Goal: Connect with others: Connect with others

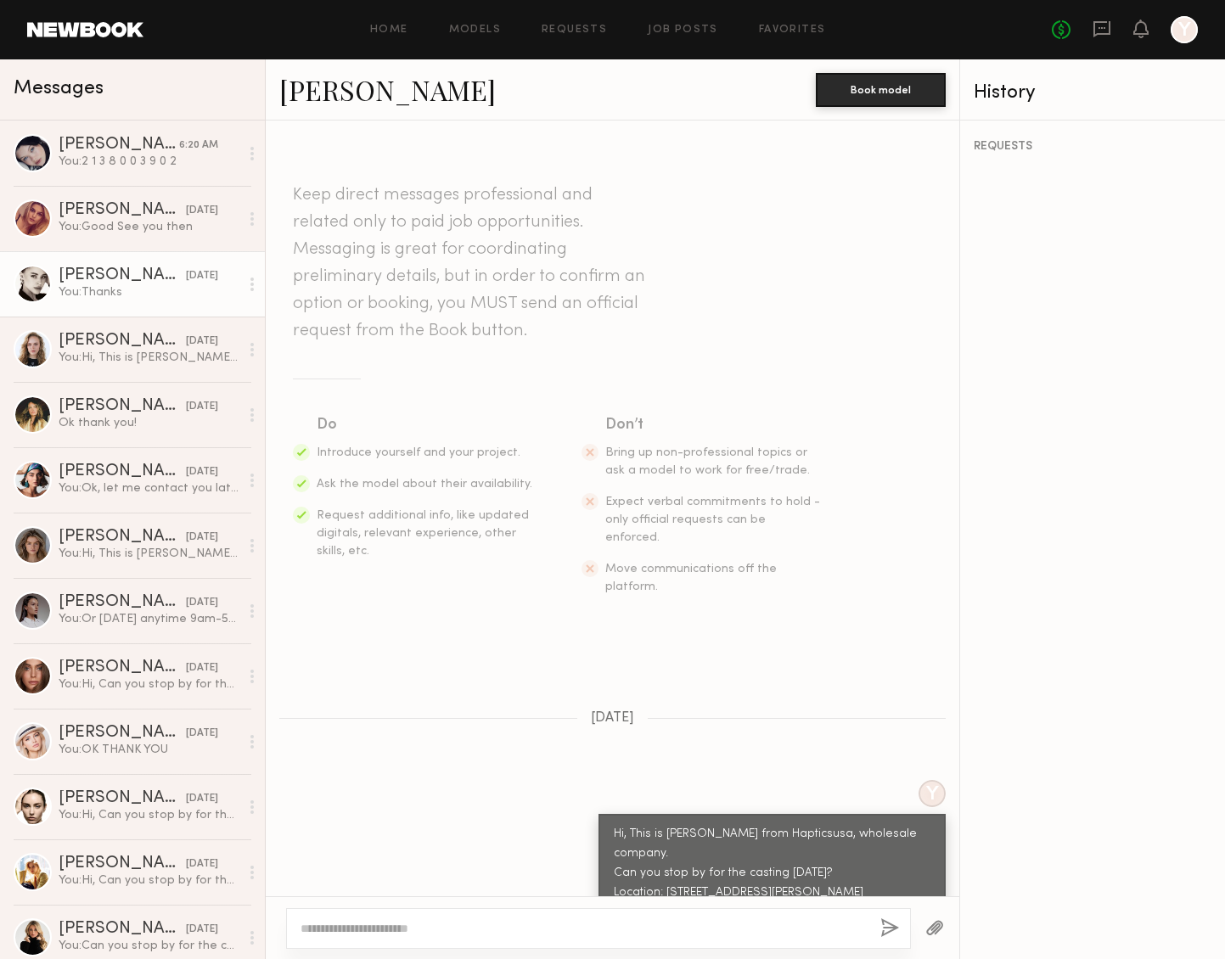
scroll to position [572, 0]
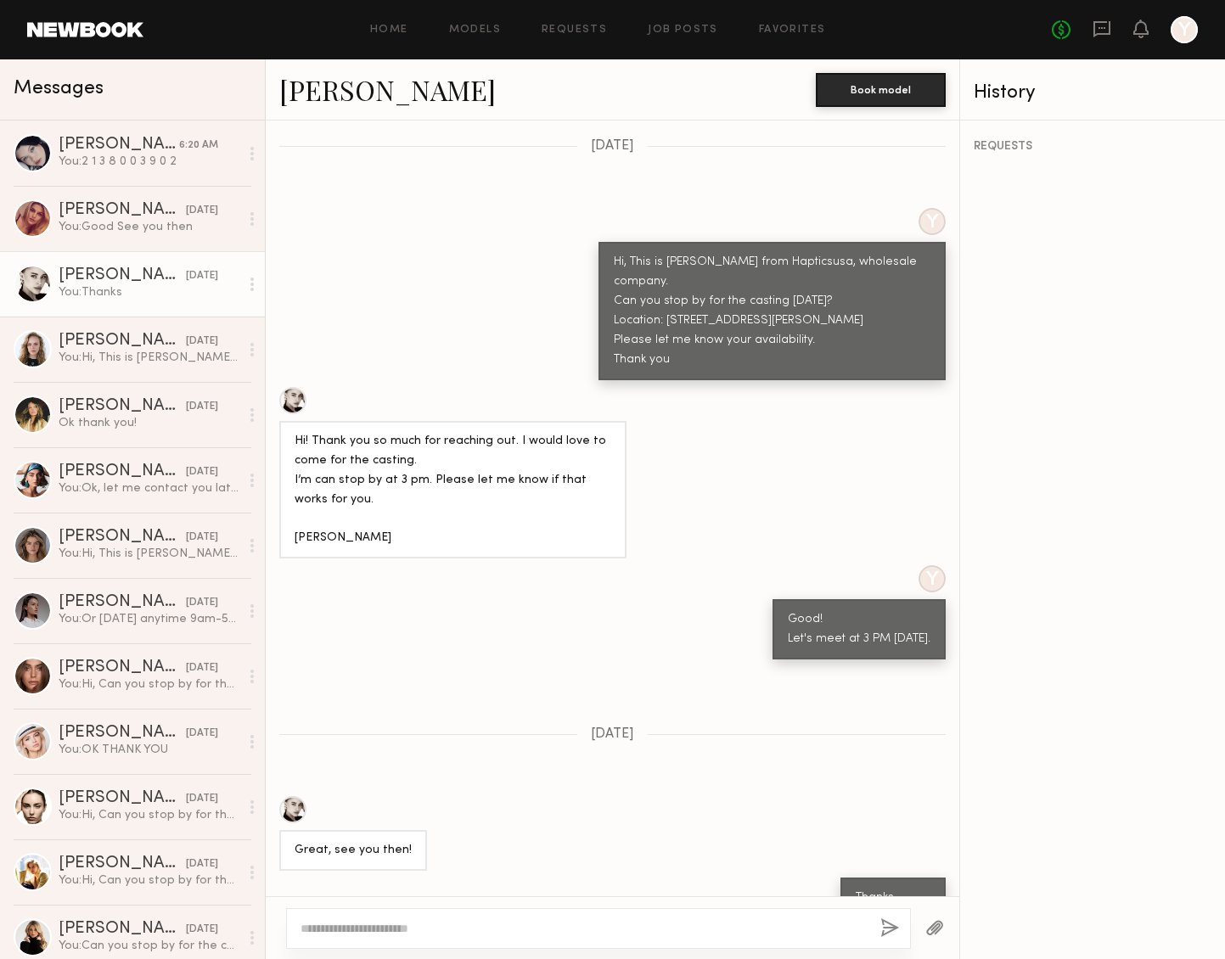
click at [315, 86] on link "Elena O." at bounding box center [387, 89] width 217 height 37
click at [151, 224] on div "You: Good See you then" at bounding box center [149, 227] width 181 height 16
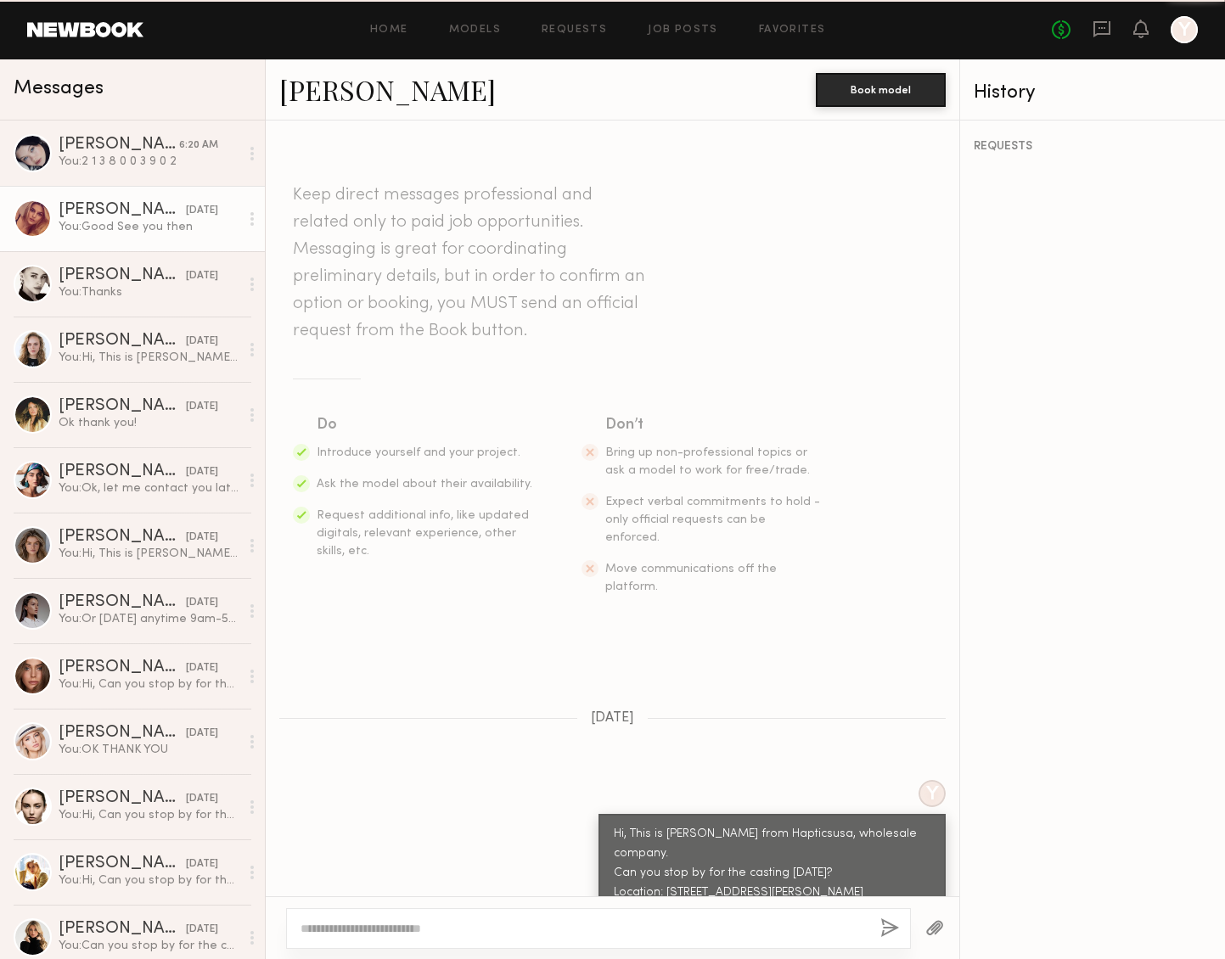
scroll to position [1058, 0]
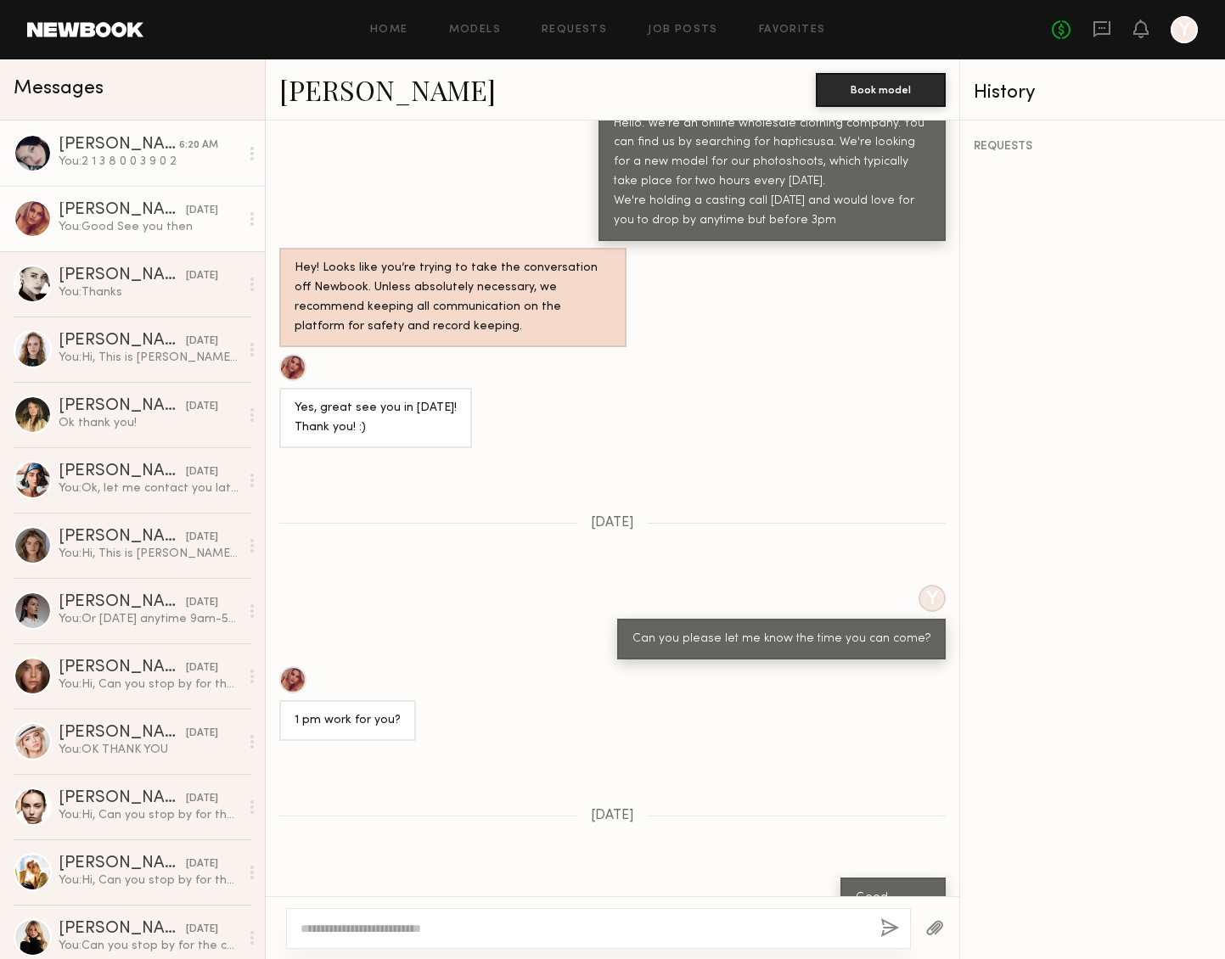
click at [159, 156] on div "You: 2 1 3 8 0 0 3 9 0 2" at bounding box center [149, 162] width 181 height 16
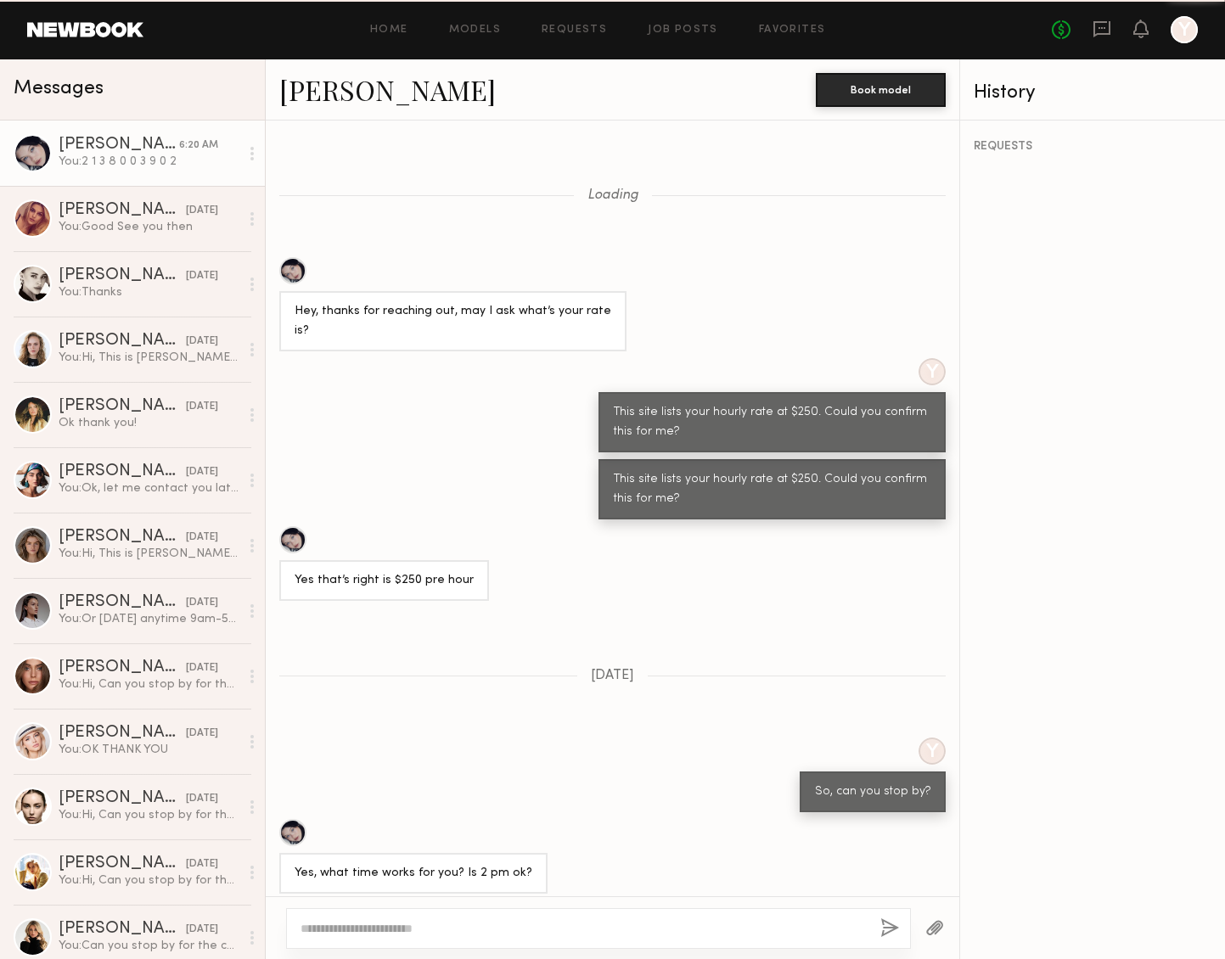
scroll to position [545, 0]
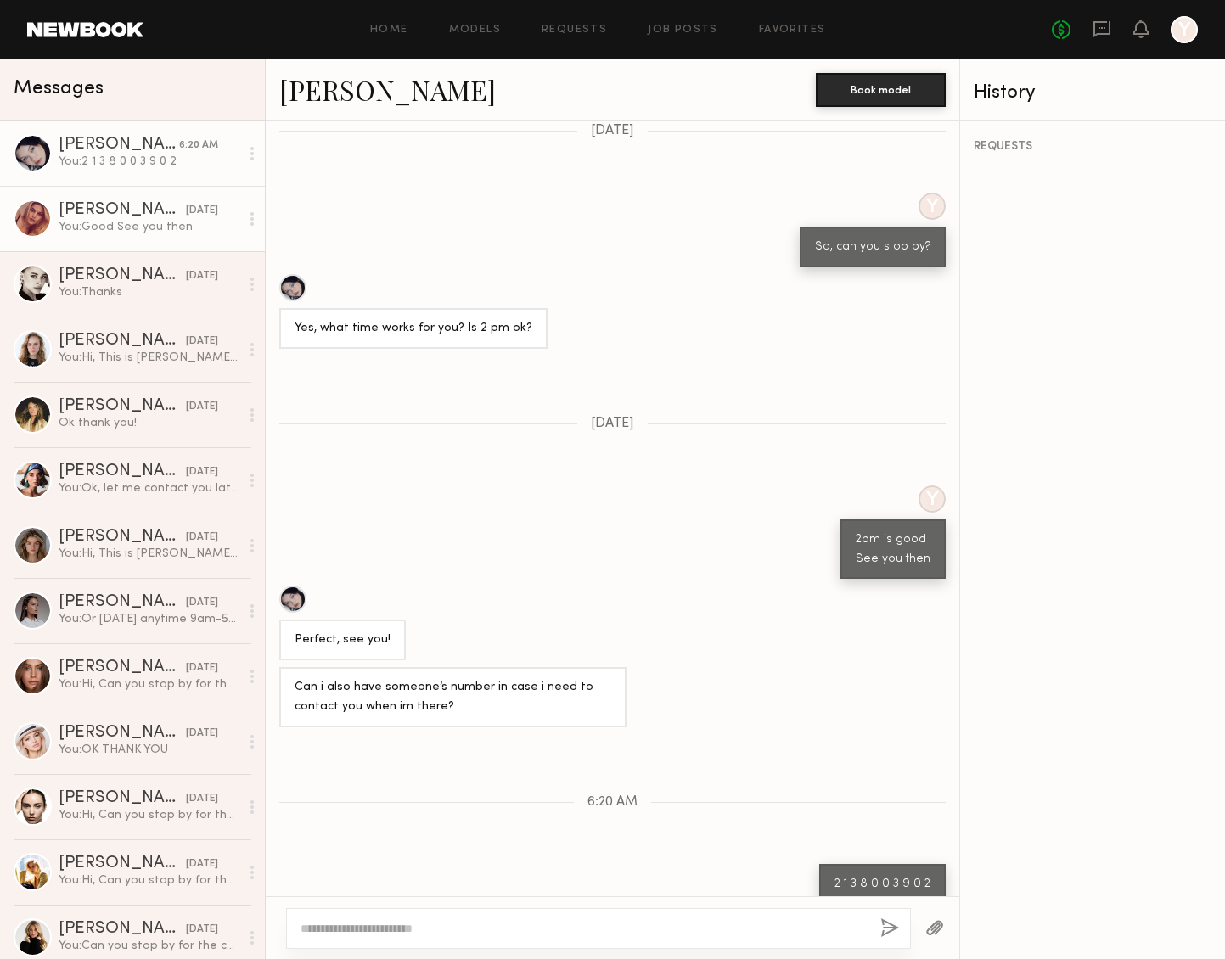
click at [141, 222] on div "You: Good See you then" at bounding box center [149, 227] width 181 height 16
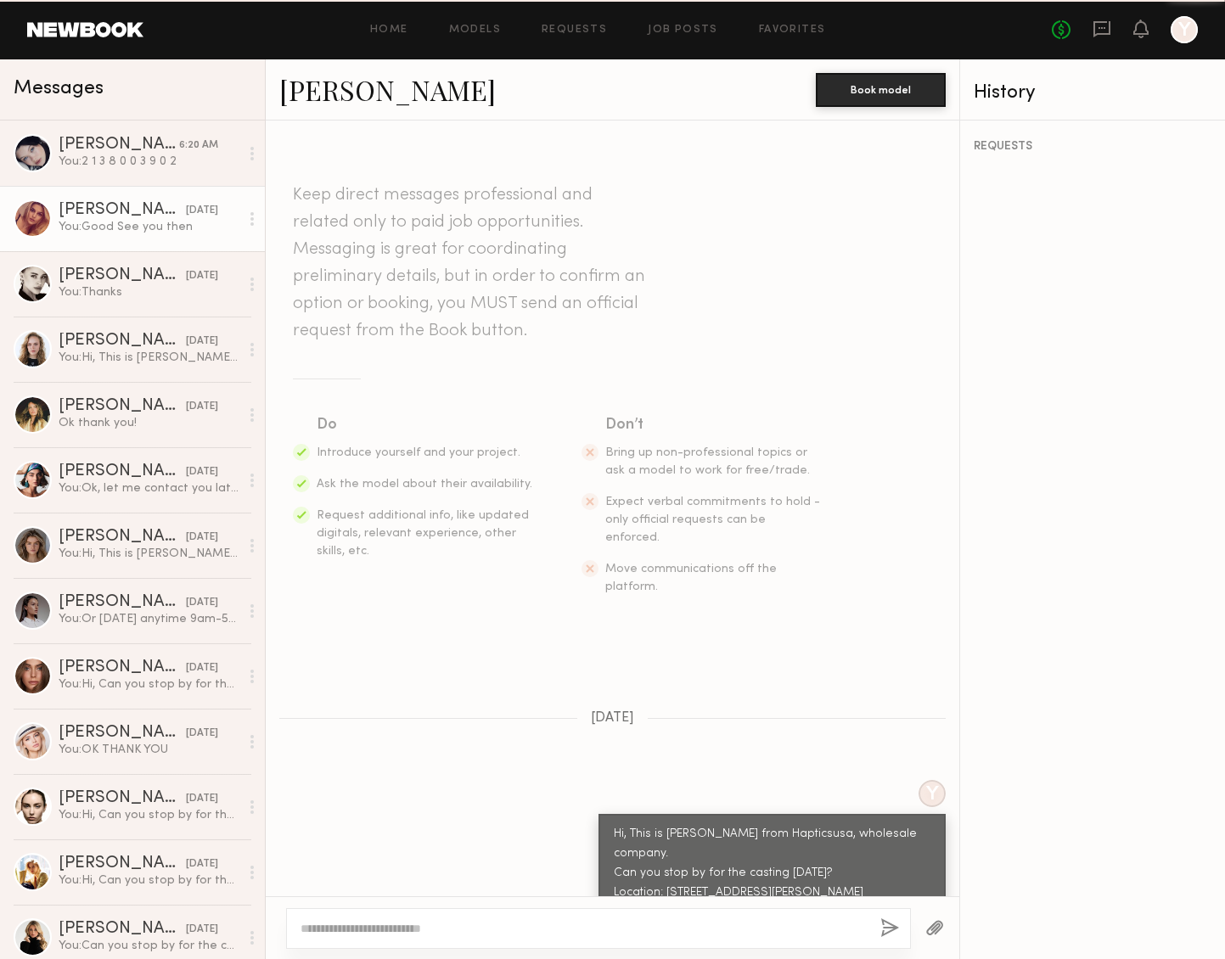
scroll to position [1058, 0]
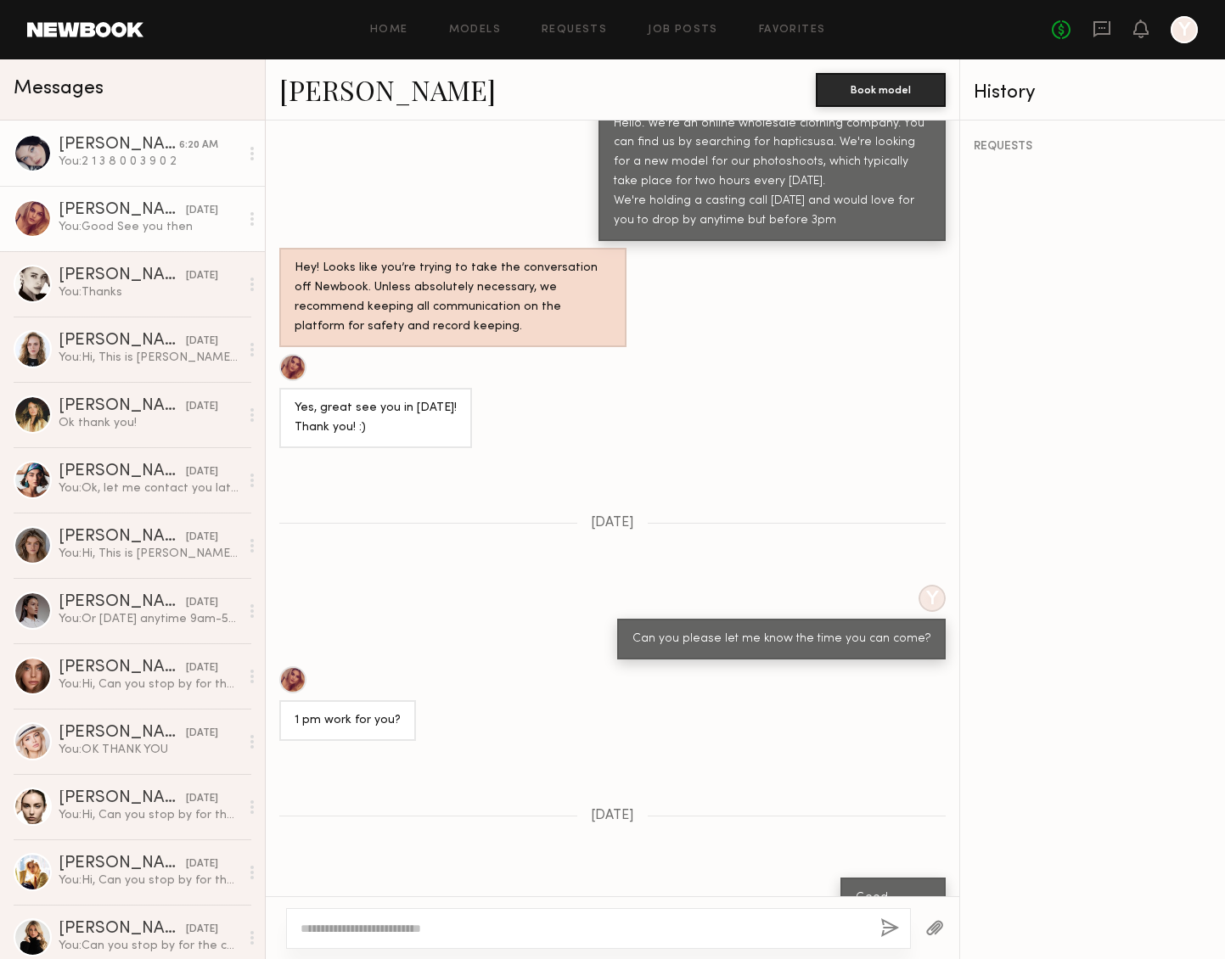
click at [162, 154] on div "You: 2 1 3 8 0 0 3 9 0 2" at bounding box center [149, 162] width 181 height 16
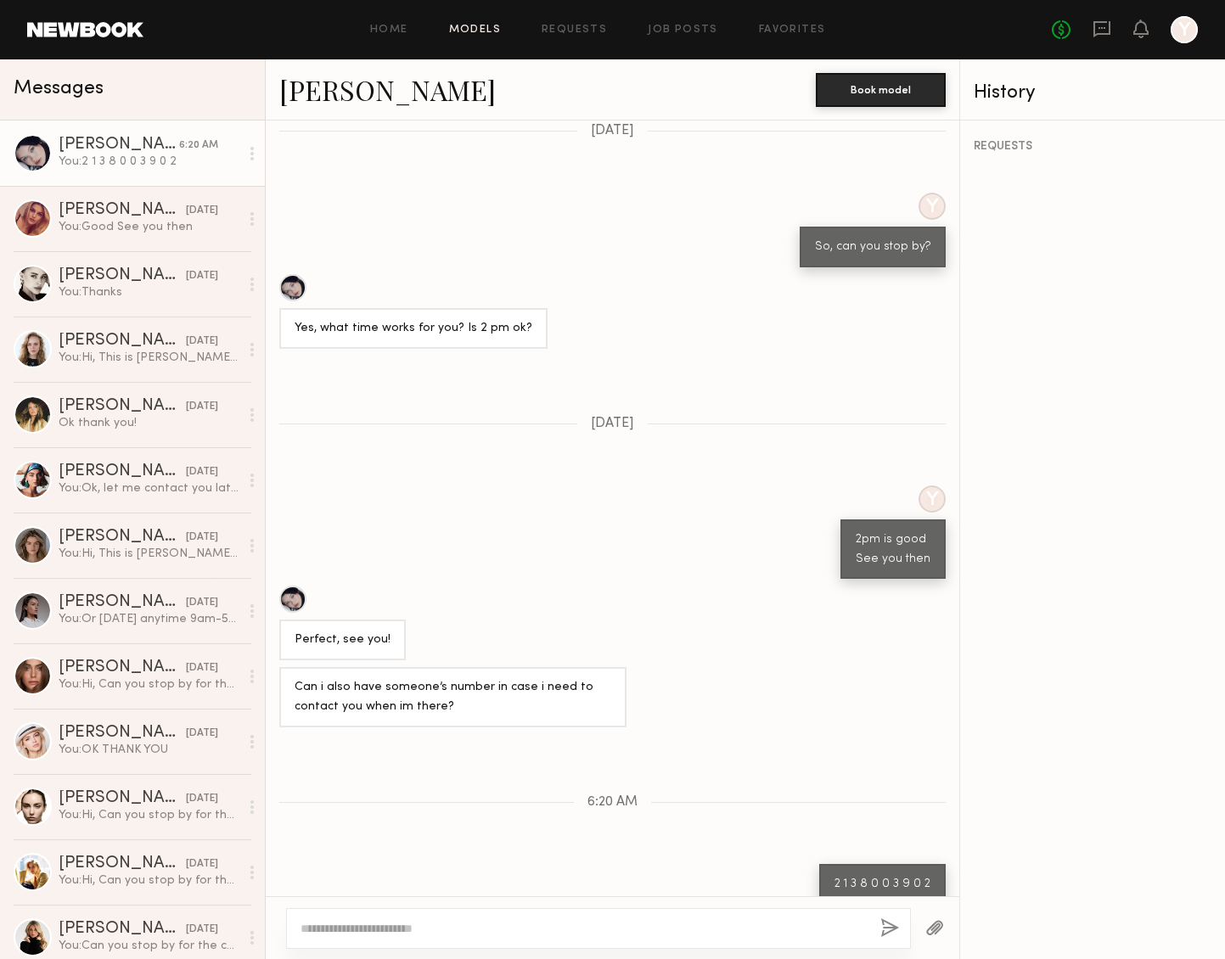
click at [477, 34] on link "Models" at bounding box center [475, 30] width 52 height 11
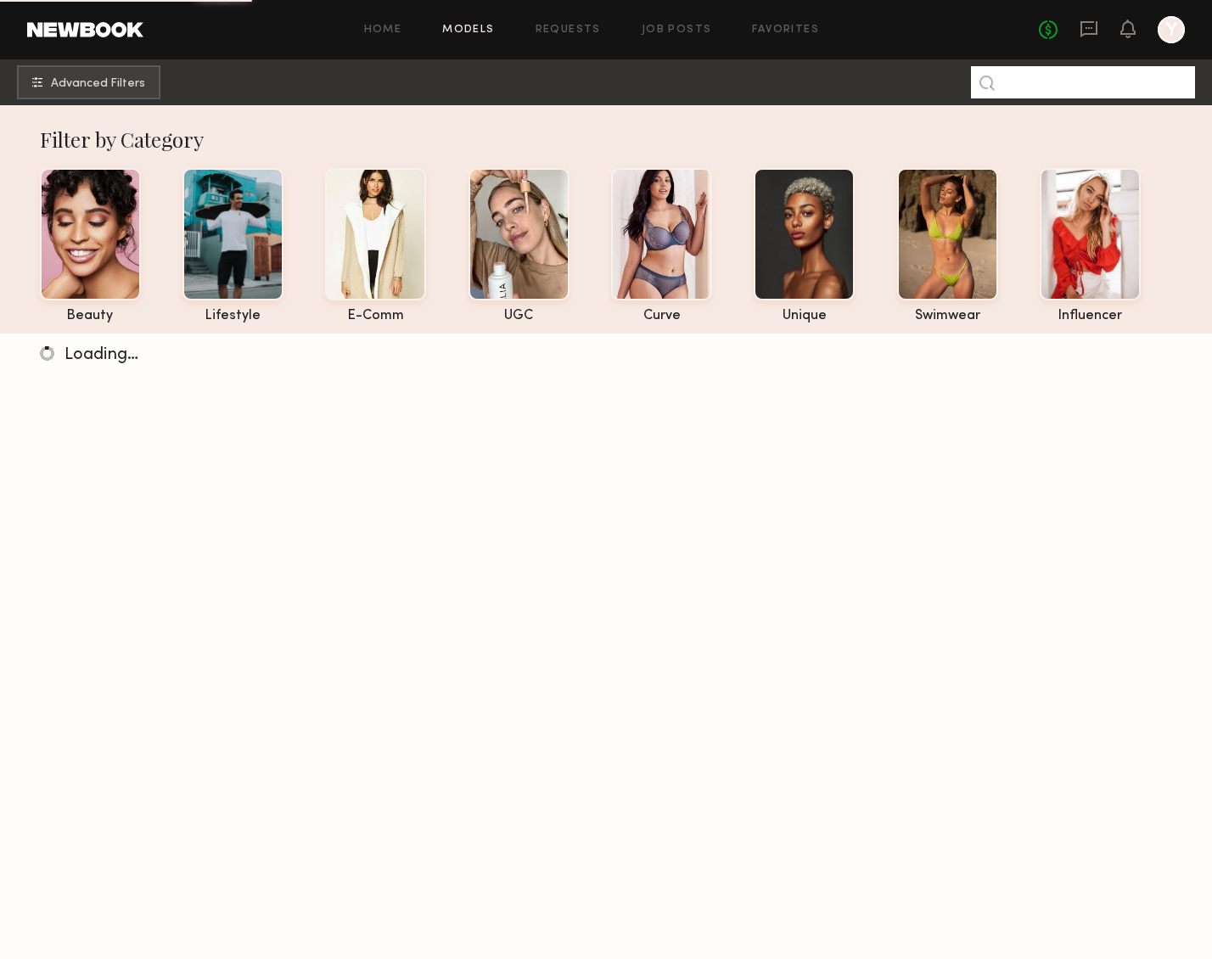
click at [1049, 83] on input at bounding box center [1083, 82] width 224 height 32
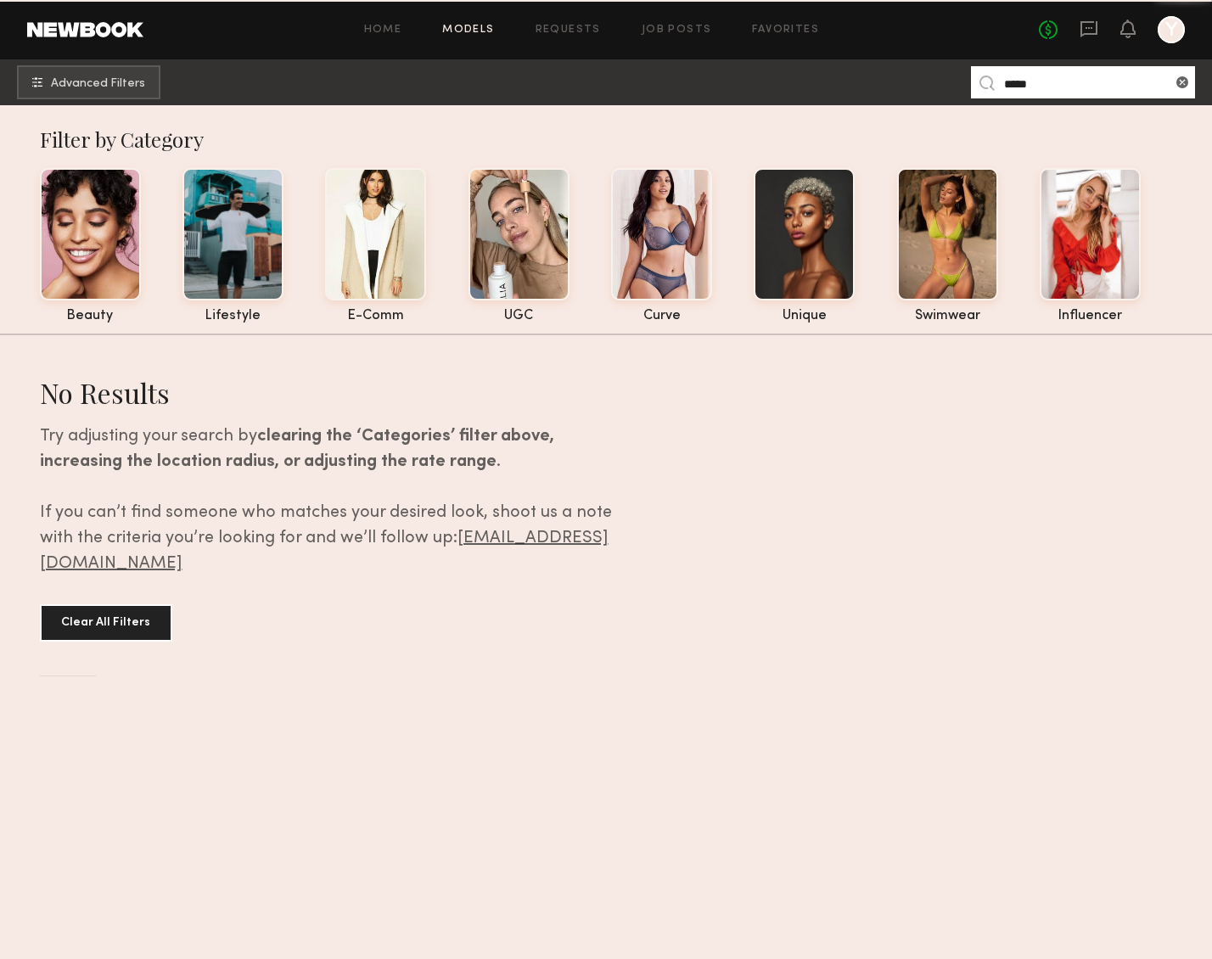
drag, startPoint x: 1004, startPoint y: 70, endPoint x: 787, endPoint y: 63, distance: 217.5
click at [817, 65] on nb-browse-subheader "Advanced Filters *****" at bounding box center [606, 82] width 1212 height 46
type input "*******"
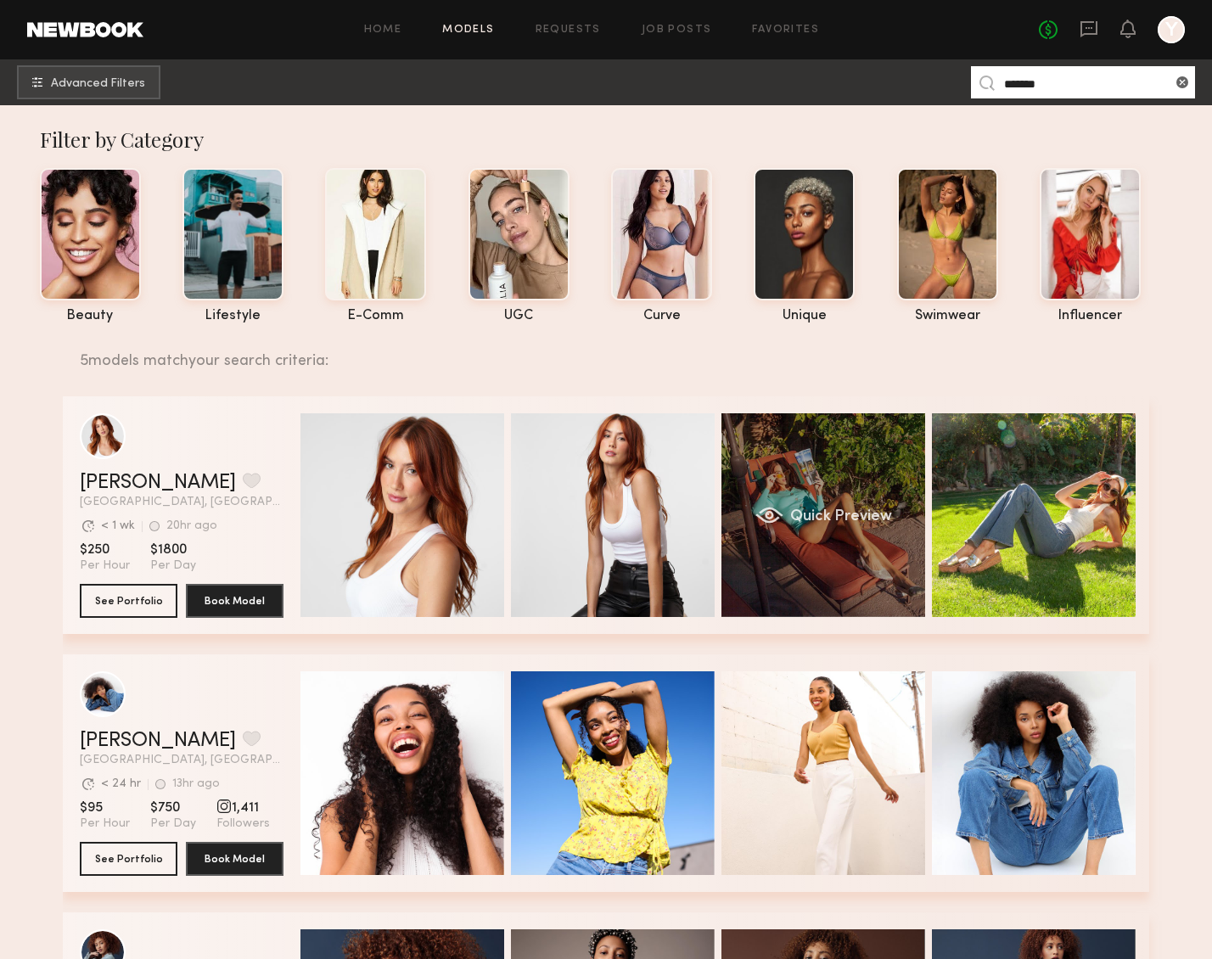
scroll to position [203, 0]
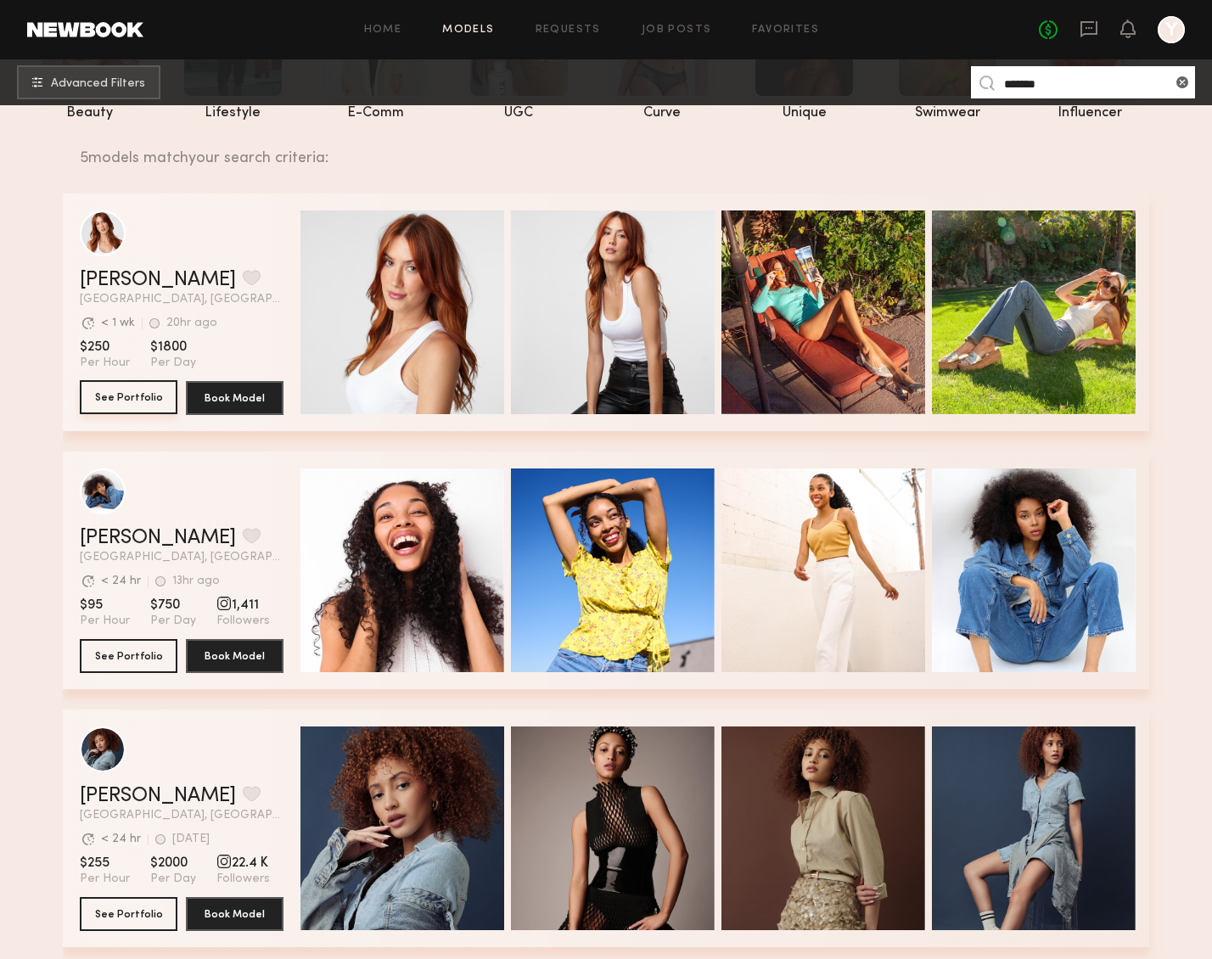
click at [80, 398] on button "See Portfolio" at bounding box center [129, 397] width 98 height 34
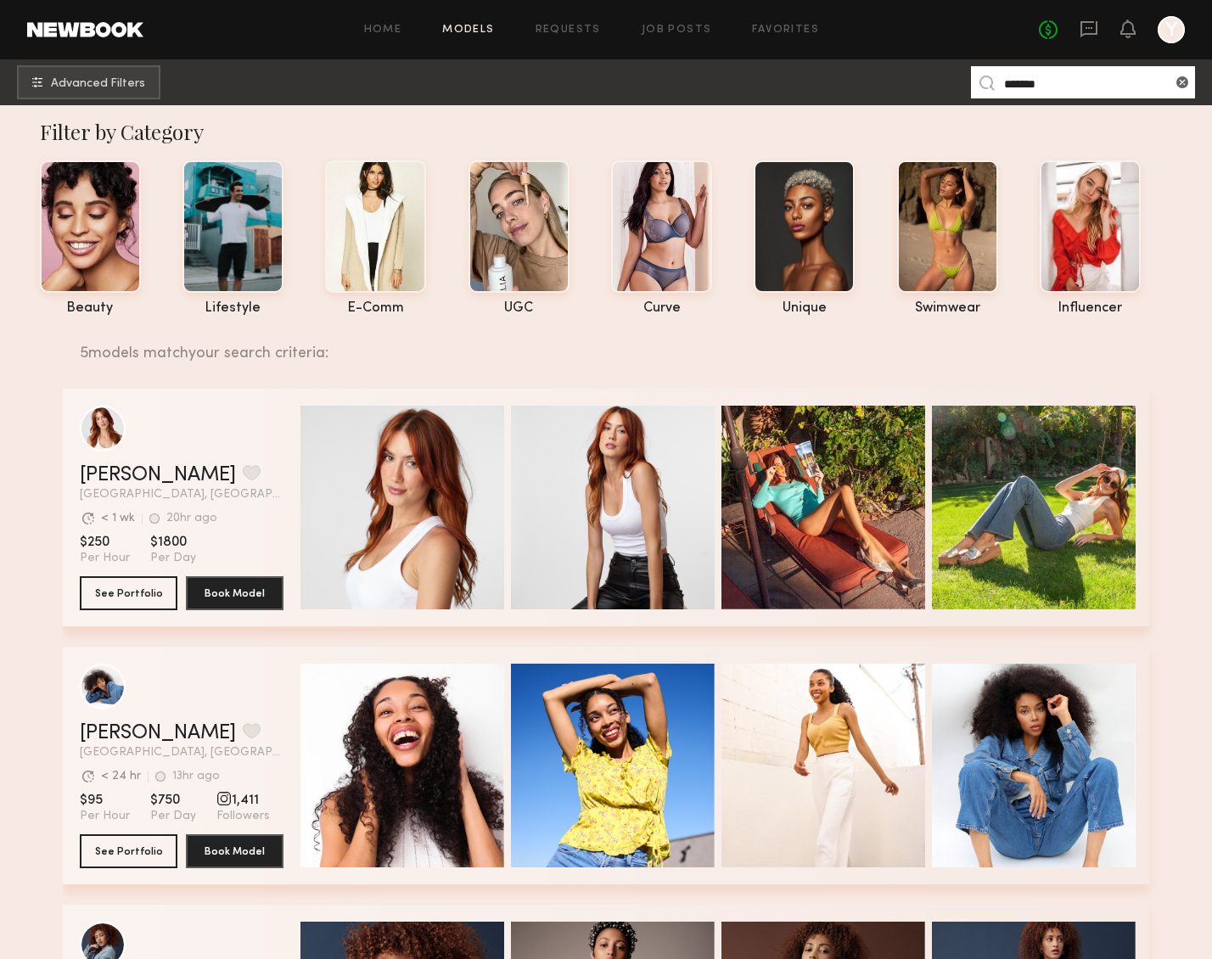
scroll to position [0, 0]
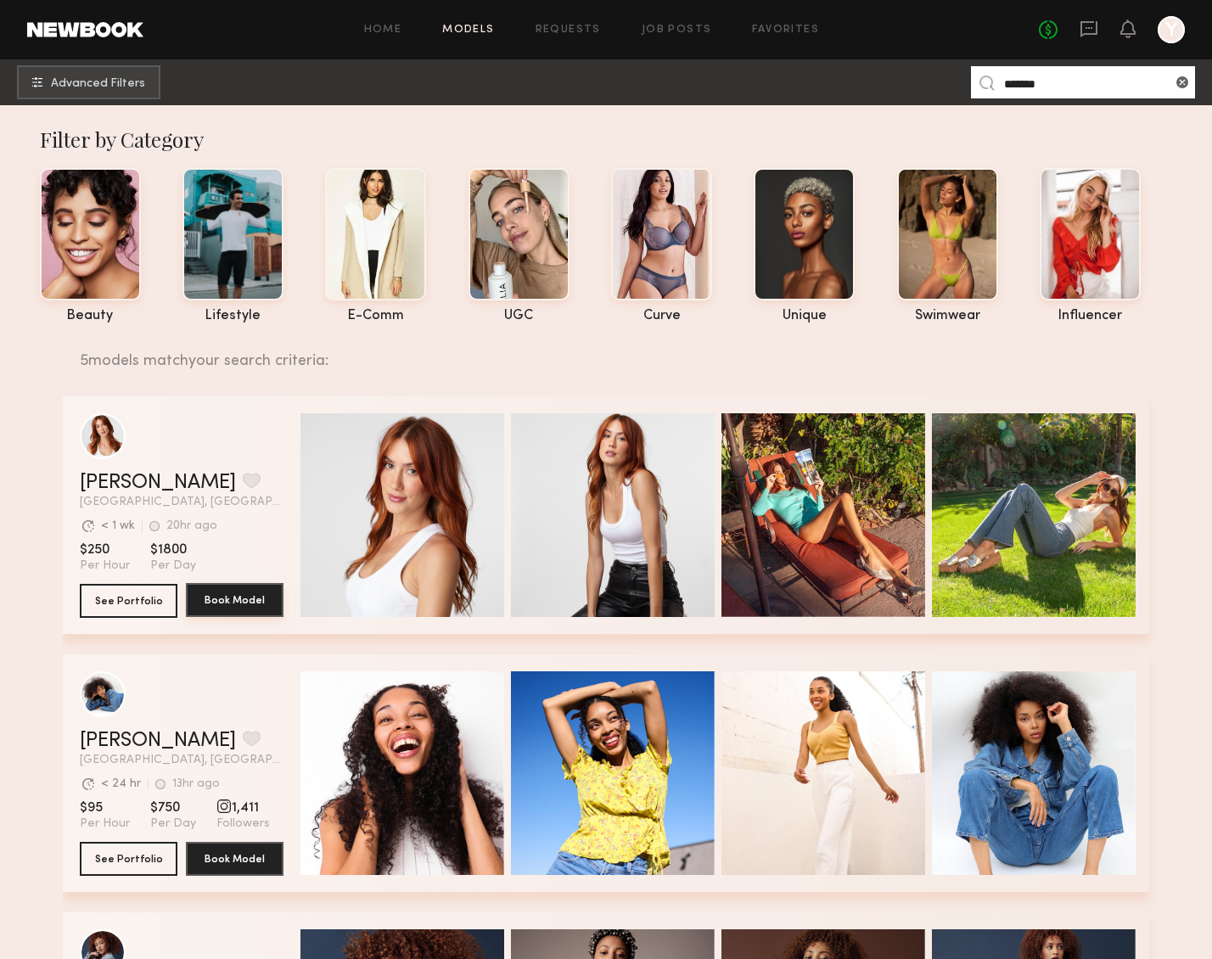
click at [196, 605] on button "Book Model" at bounding box center [235, 600] width 98 height 34
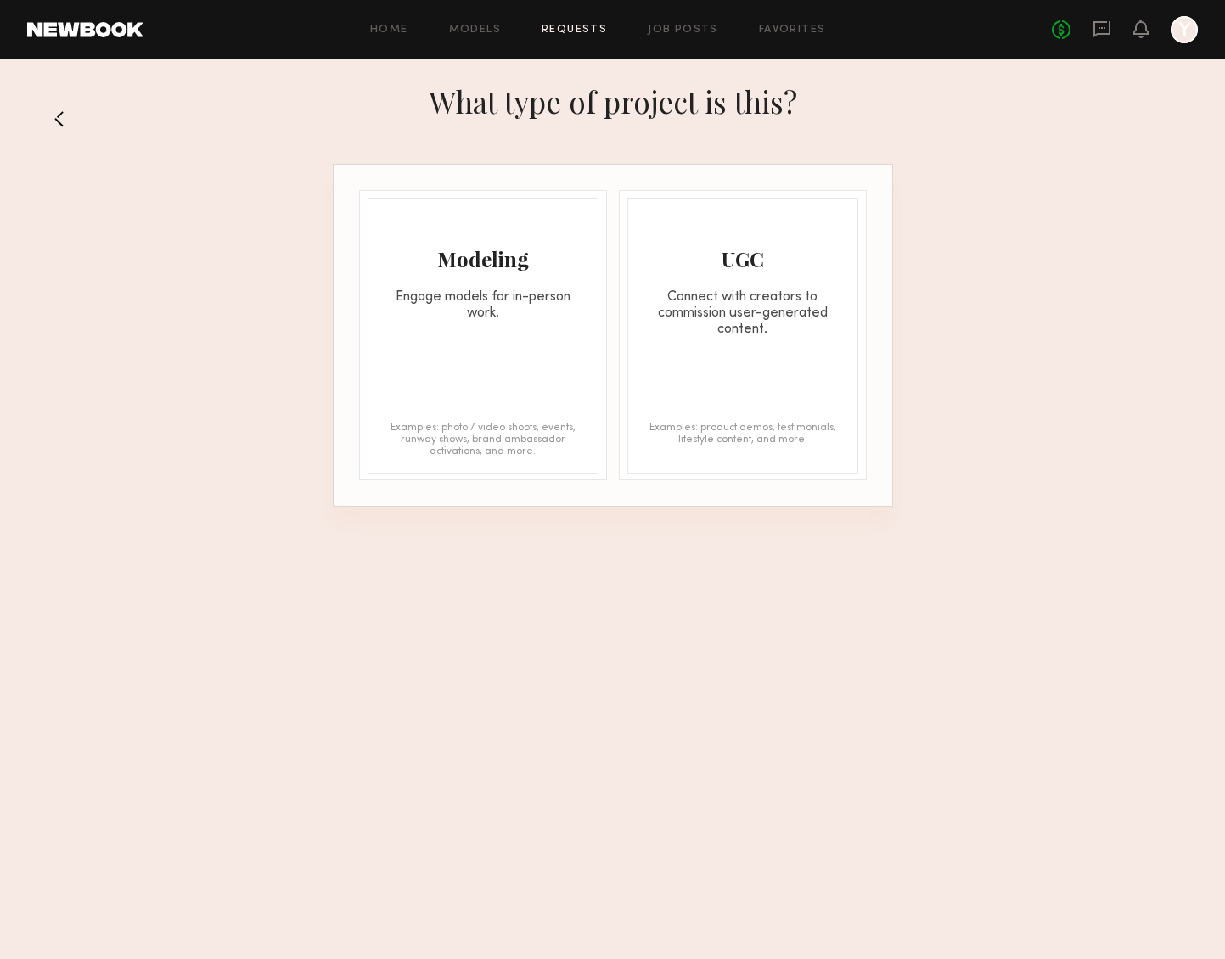
click at [48, 124] on div "What type of project is this?" at bounding box center [612, 118] width 1225 height 91
click at [53, 119] on button at bounding box center [64, 118] width 27 height 27
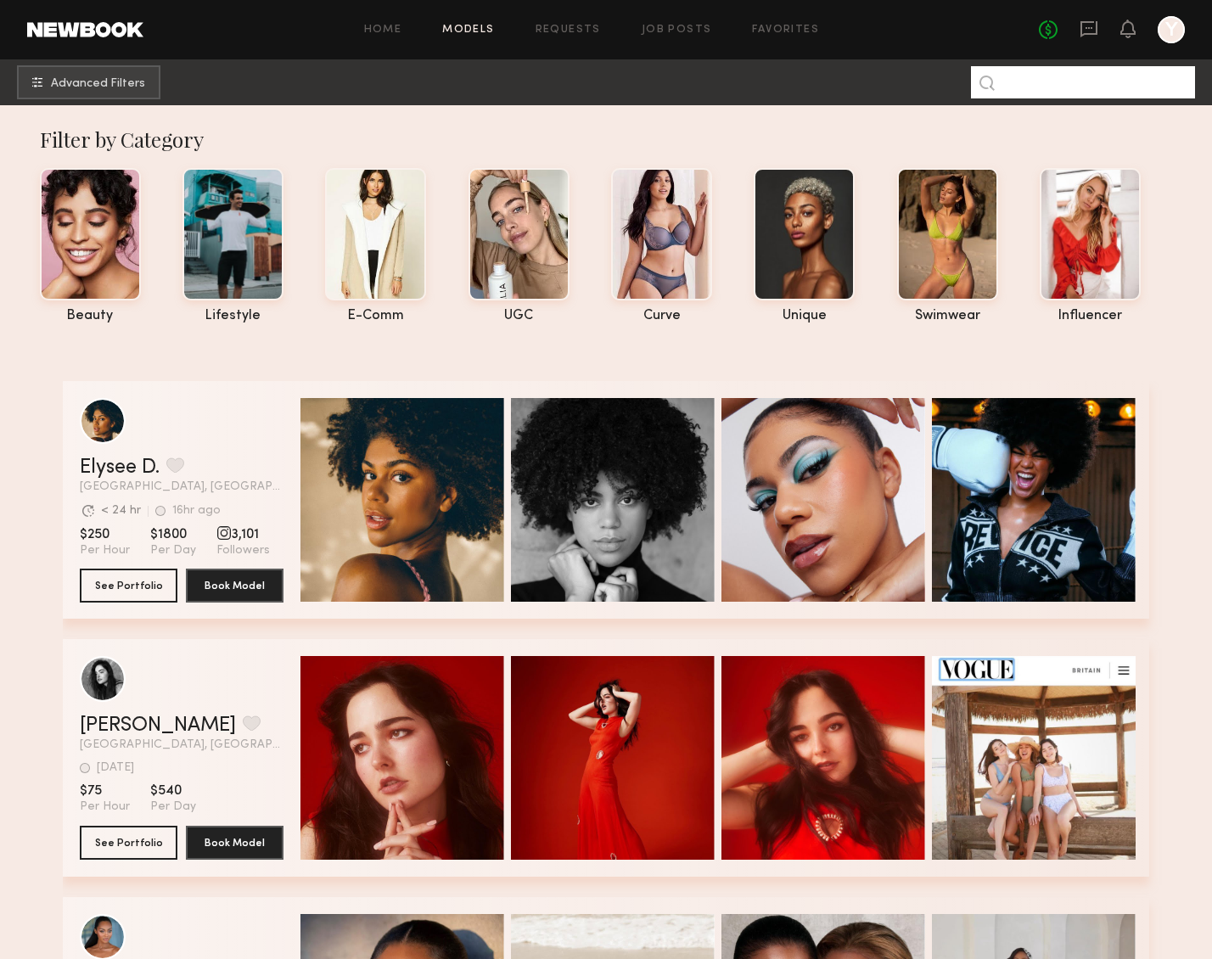
click at [1006, 80] on input at bounding box center [1083, 82] width 224 height 32
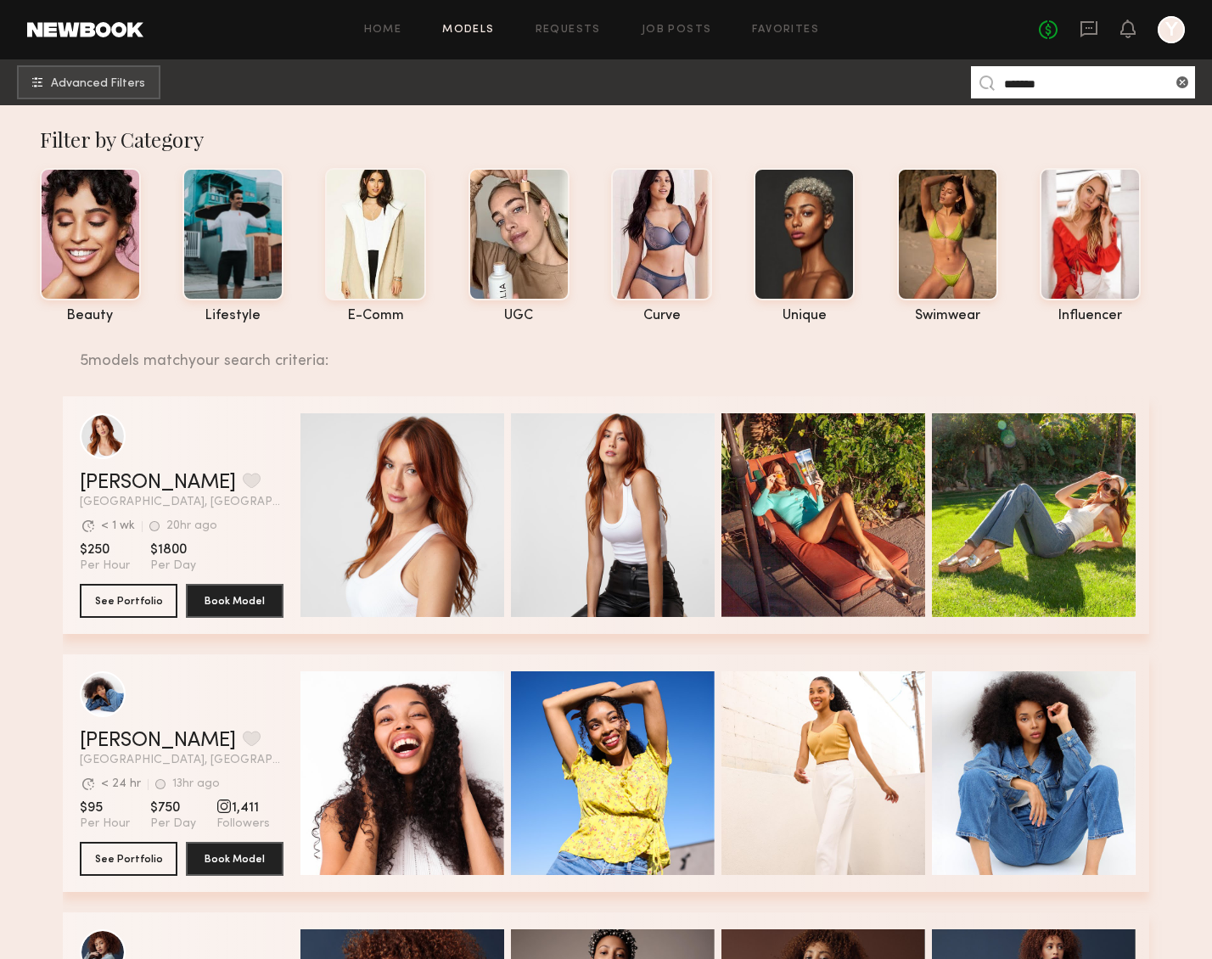
click at [159, 492] on div "Janelle G. Favorite" at bounding box center [182, 483] width 204 height 20
click at [80, 474] on link "Janelle G." at bounding box center [158, 483] width 156 height 20
click at [110, 473] on link "Janelle G." at bounding box center [158, 483] width 156 height 20
click at [99, 486] on link "Janelle G." at bounding box center [158, 483] width 156 height 20
click at [98, 479] on link "Janelle G." at bounding box center [158, 483] width 156 height 20
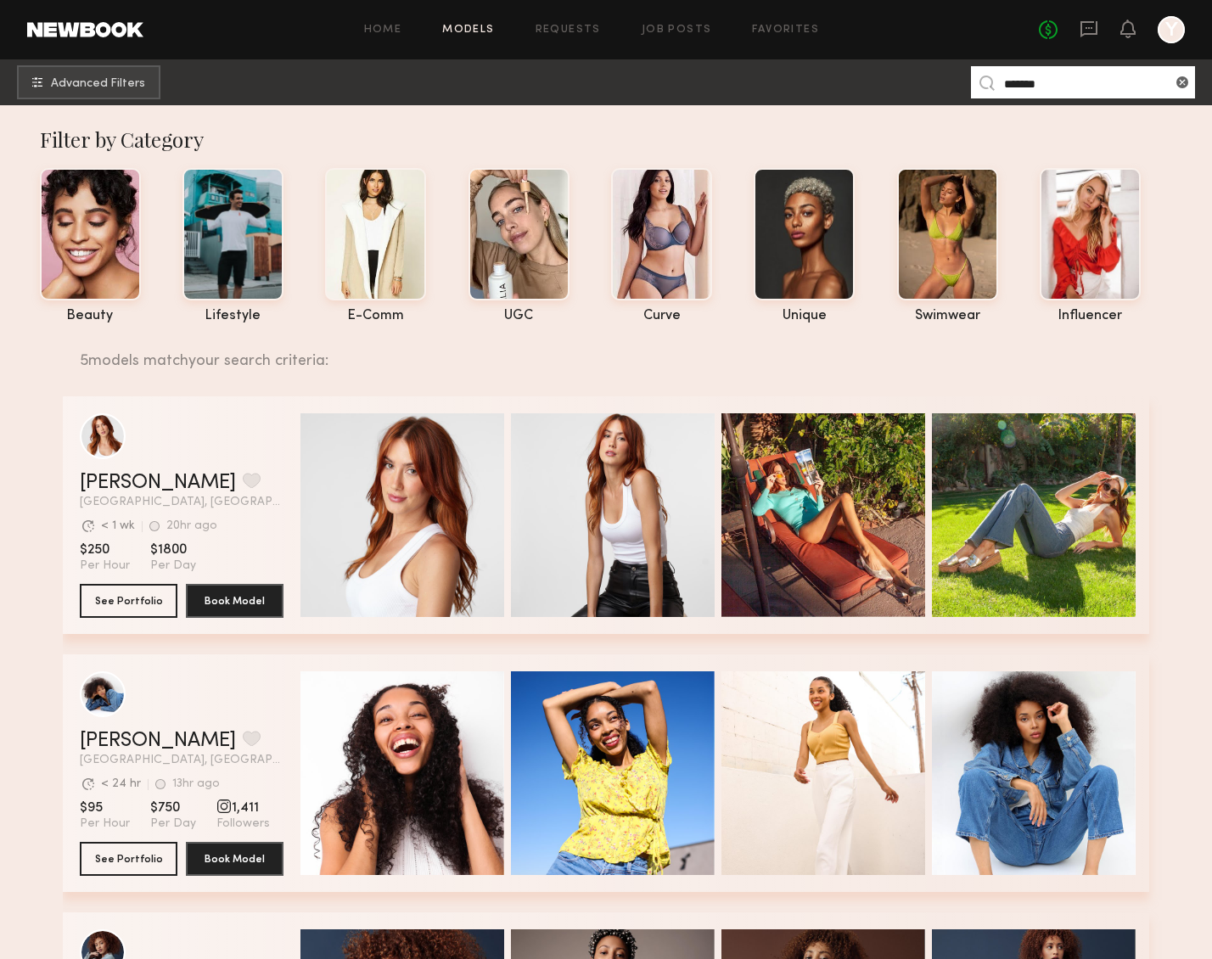
click at [473, 32] on link "Models" at bounding box center [468, 30] width 52 height 11
drag, startPoint x: 1041, startPoint y: 82, endPoint x: 866, endPoint y: 65, distance: 175.7
click at [914, 74] on nb-browse-subheader "Advanced Filters *******" at bounding box center [606, 82] width 1212 height 46
paste input "**********"
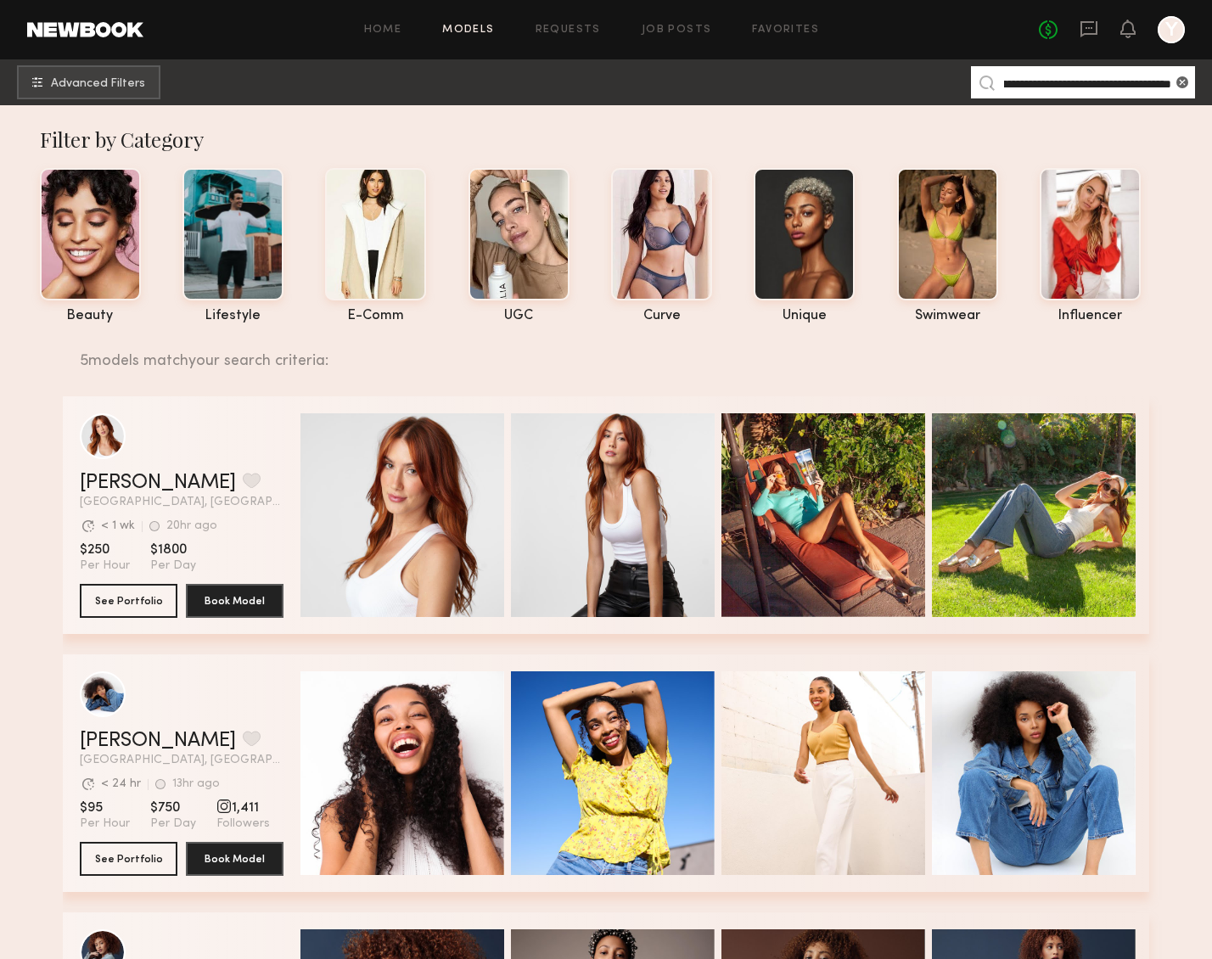
type input "**********"
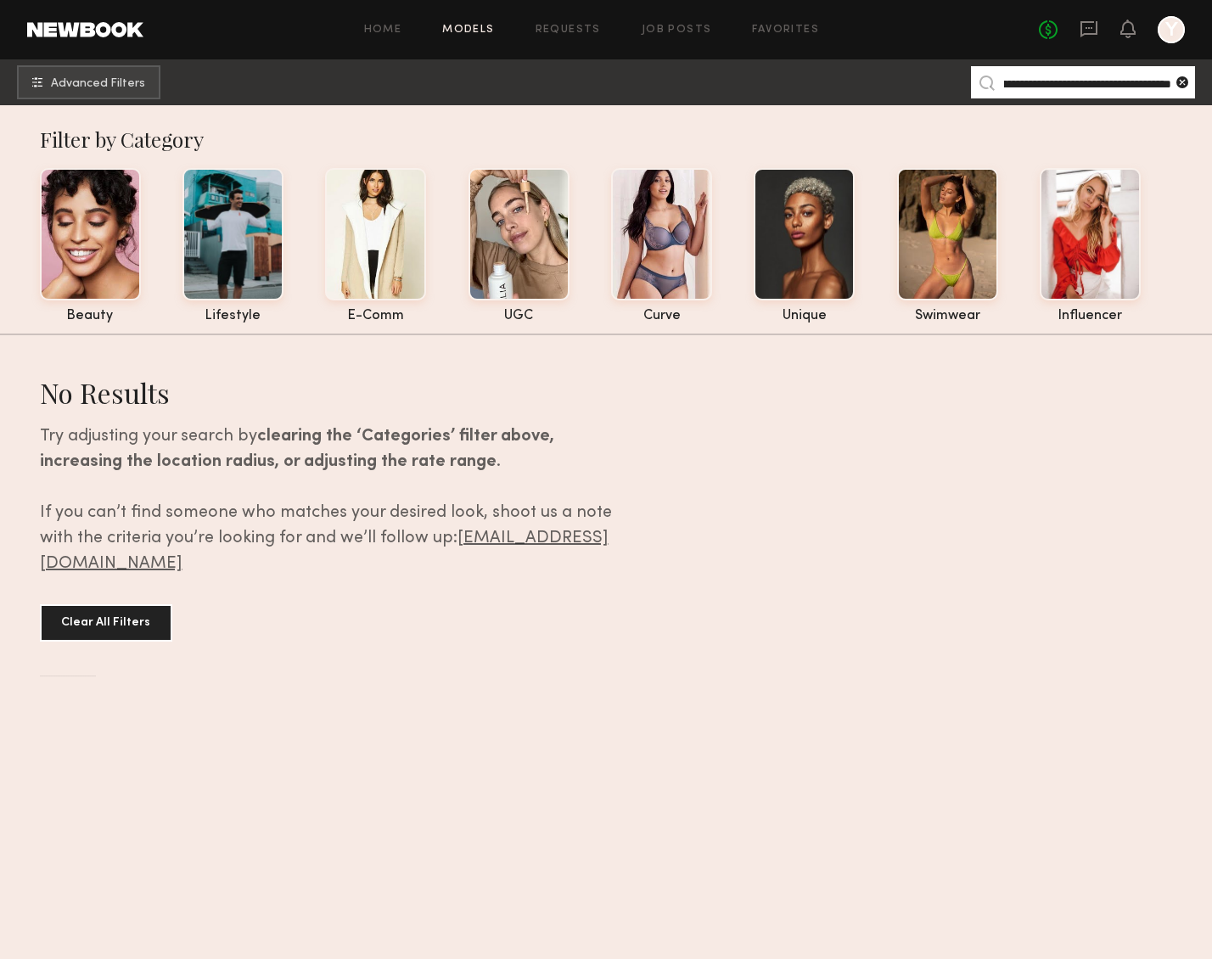
click at [1174, 84] on common-icon at bounding box center [1182, 82] width 17 height 17
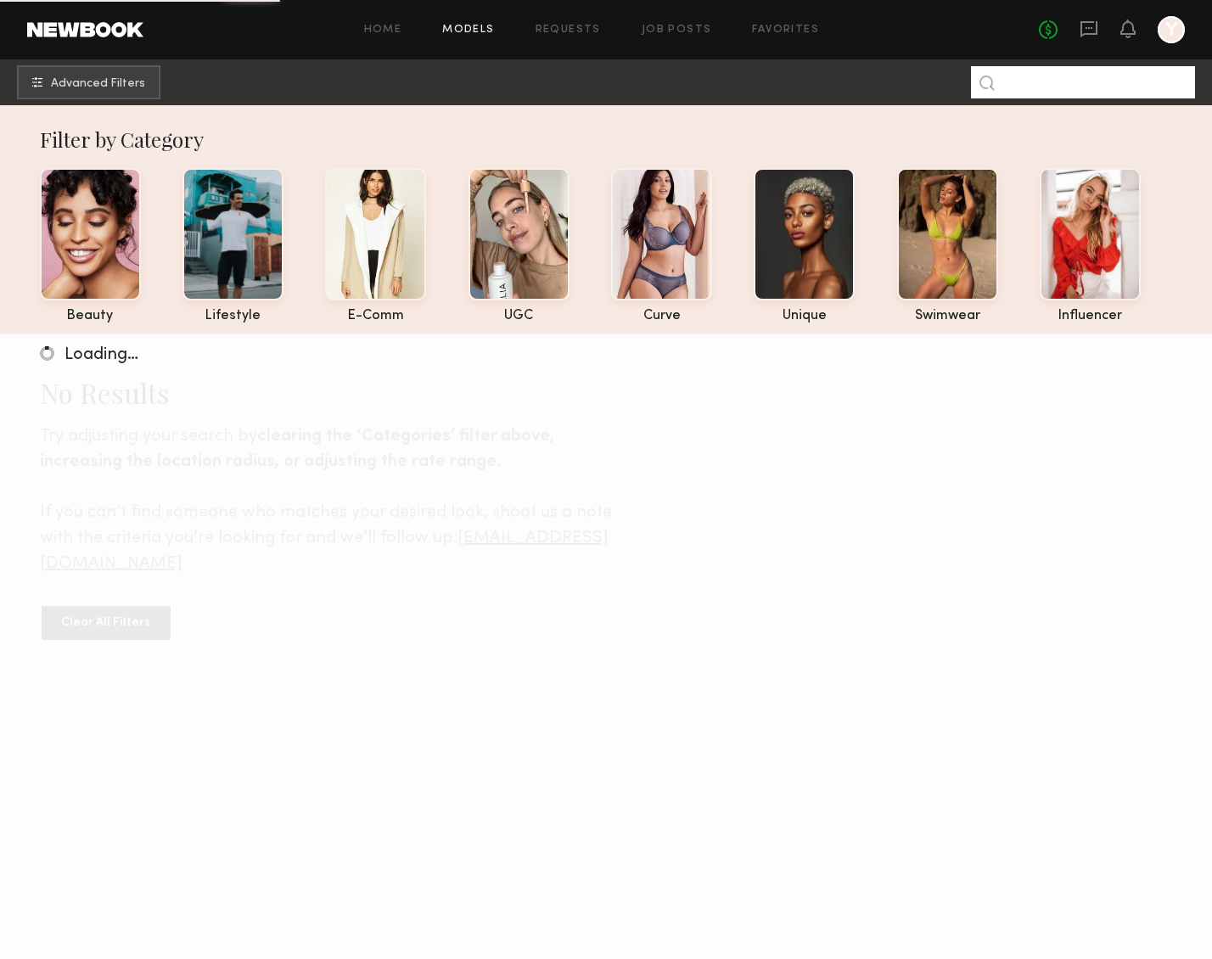
click at [1066, 90] on input at bounding box center [1083, 82] width 224 height 32
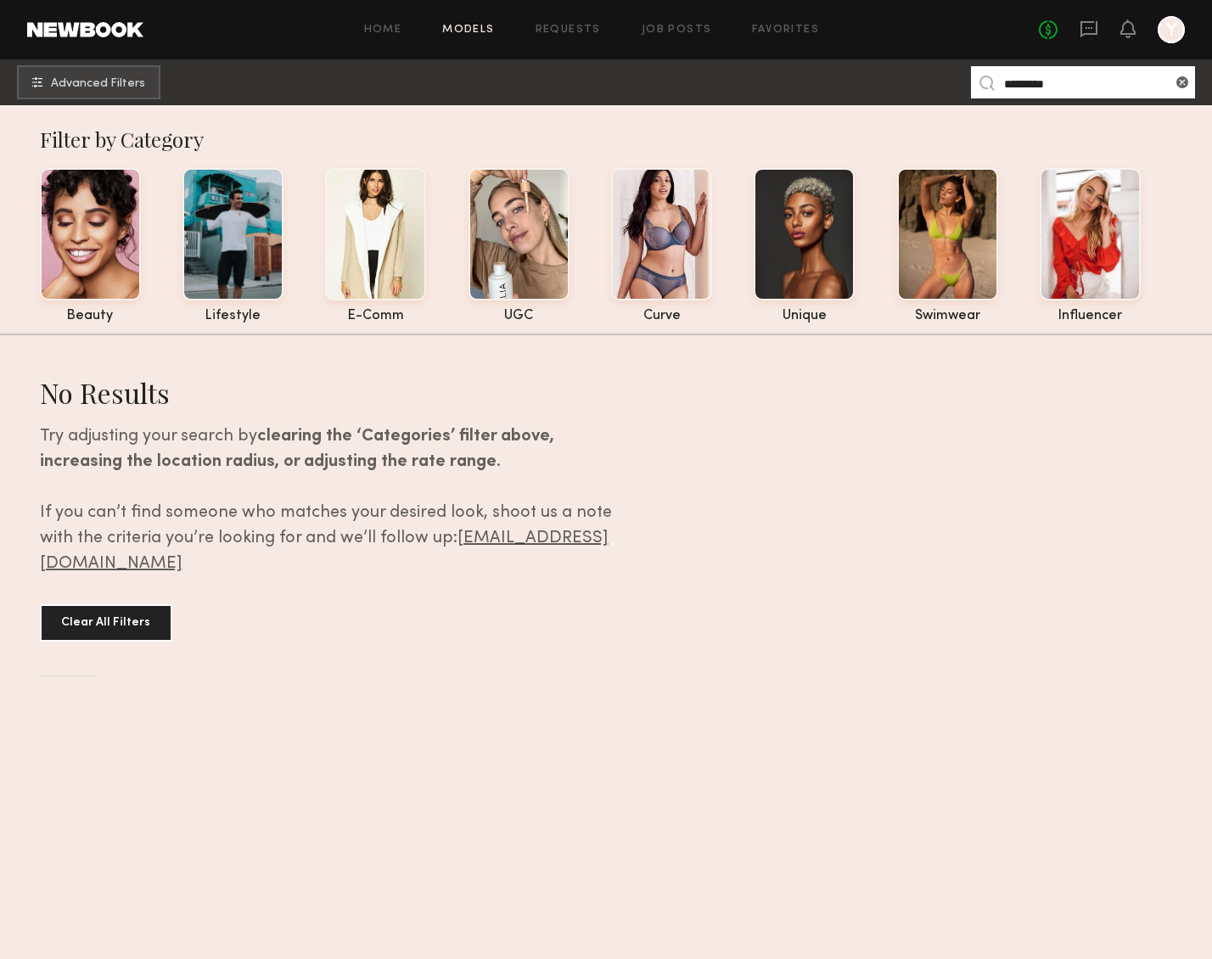
click at [1066, 86] on input "*********" at bounding box center [1083, 82] width 224 height 32
type input "*******"
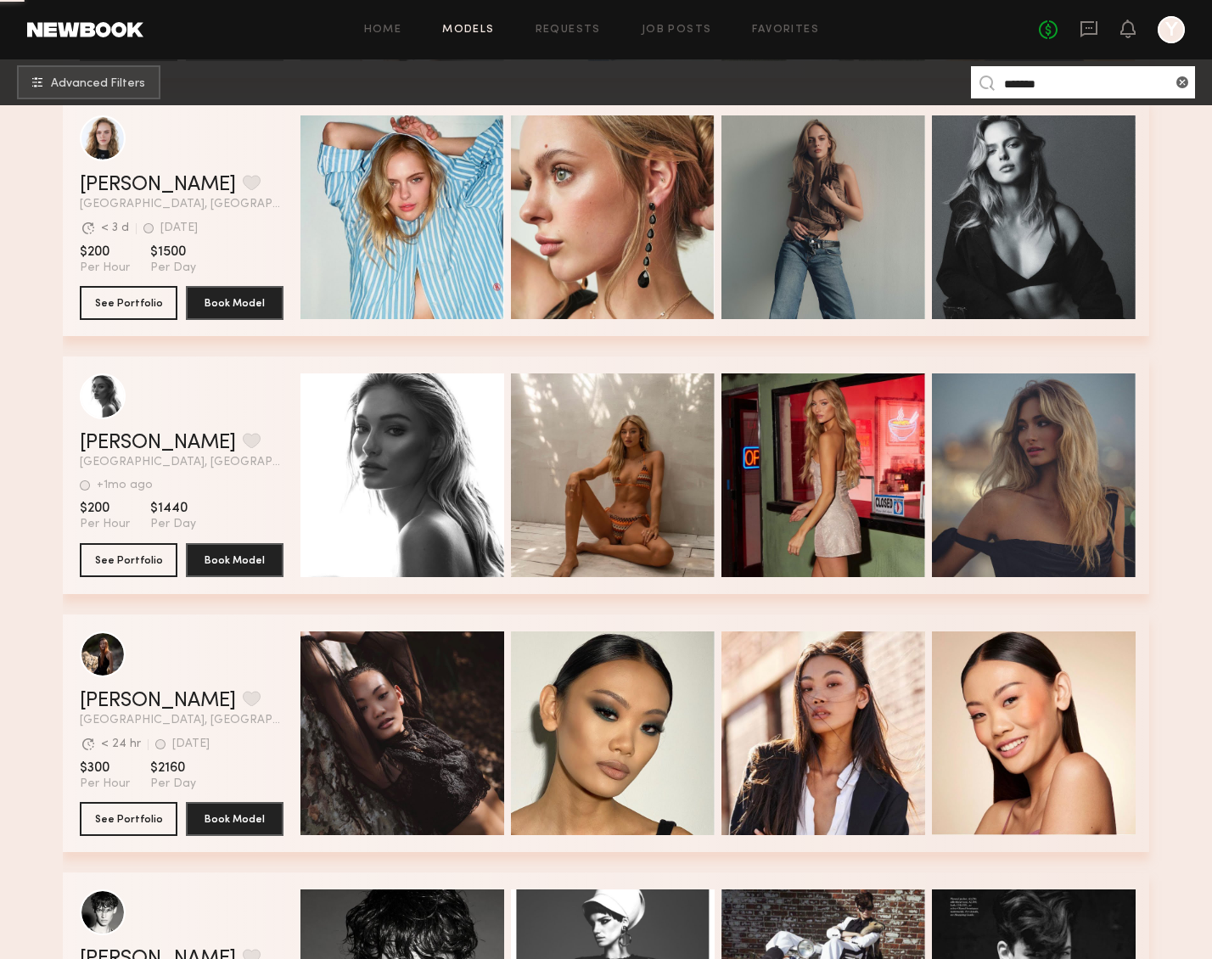
scroll to position [1964, 0]
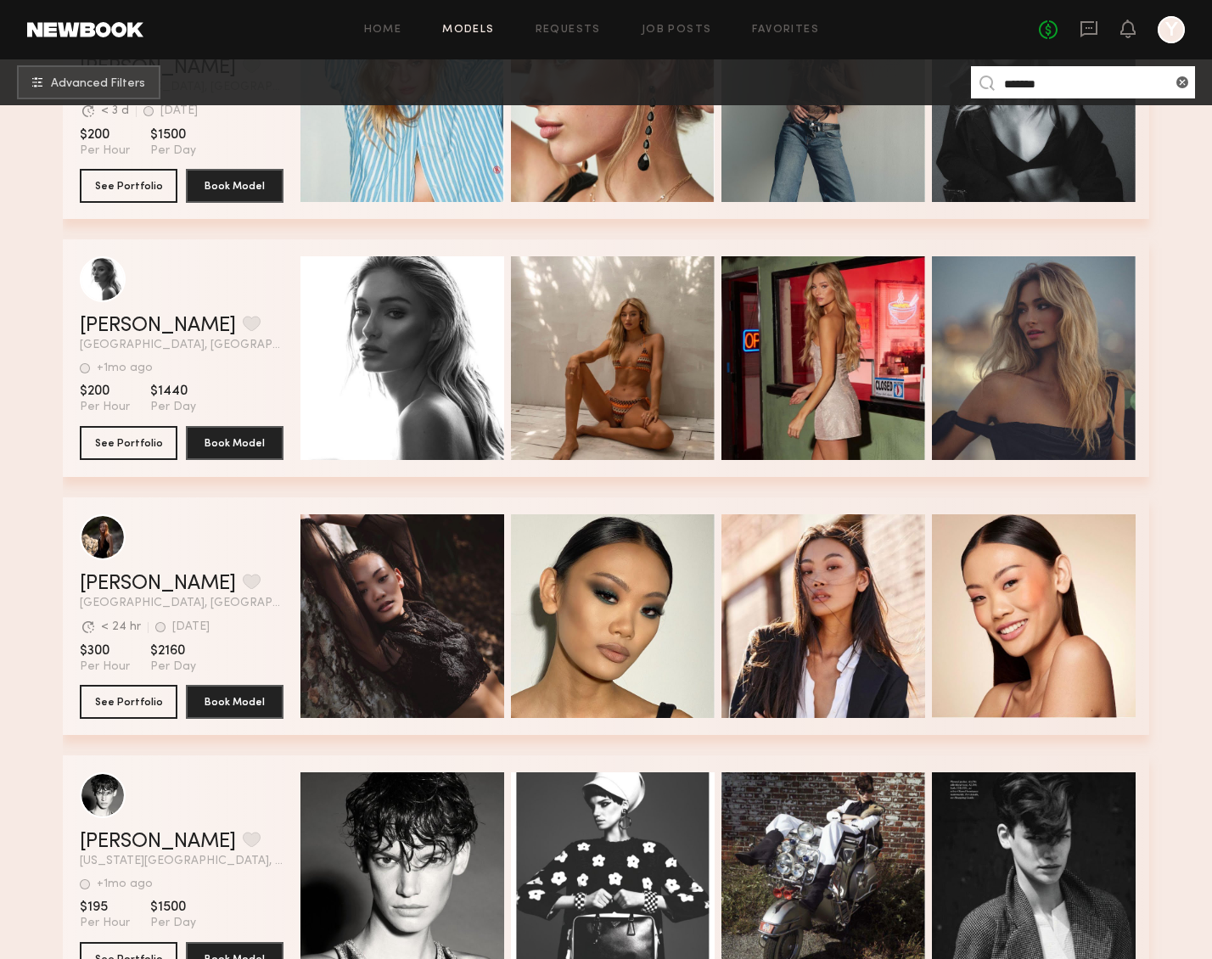
click at [143, 355] on div "+1mo ago Last Online" at bounding box center [182, 363] width 204 height 21
click at [89, 314] on header "Jessica F. Favorite Los Angeles, CA +1mo ago Last Online View Portfolio" at bounding box center [182, 303] width 204 height 95
click at [86, 326] on link "Jessica F." at bounding box center [158, 326] width 156 height 20
click at [93, 323] on link "Jessica F." at bounding box center [158, 326] width 156 height 20
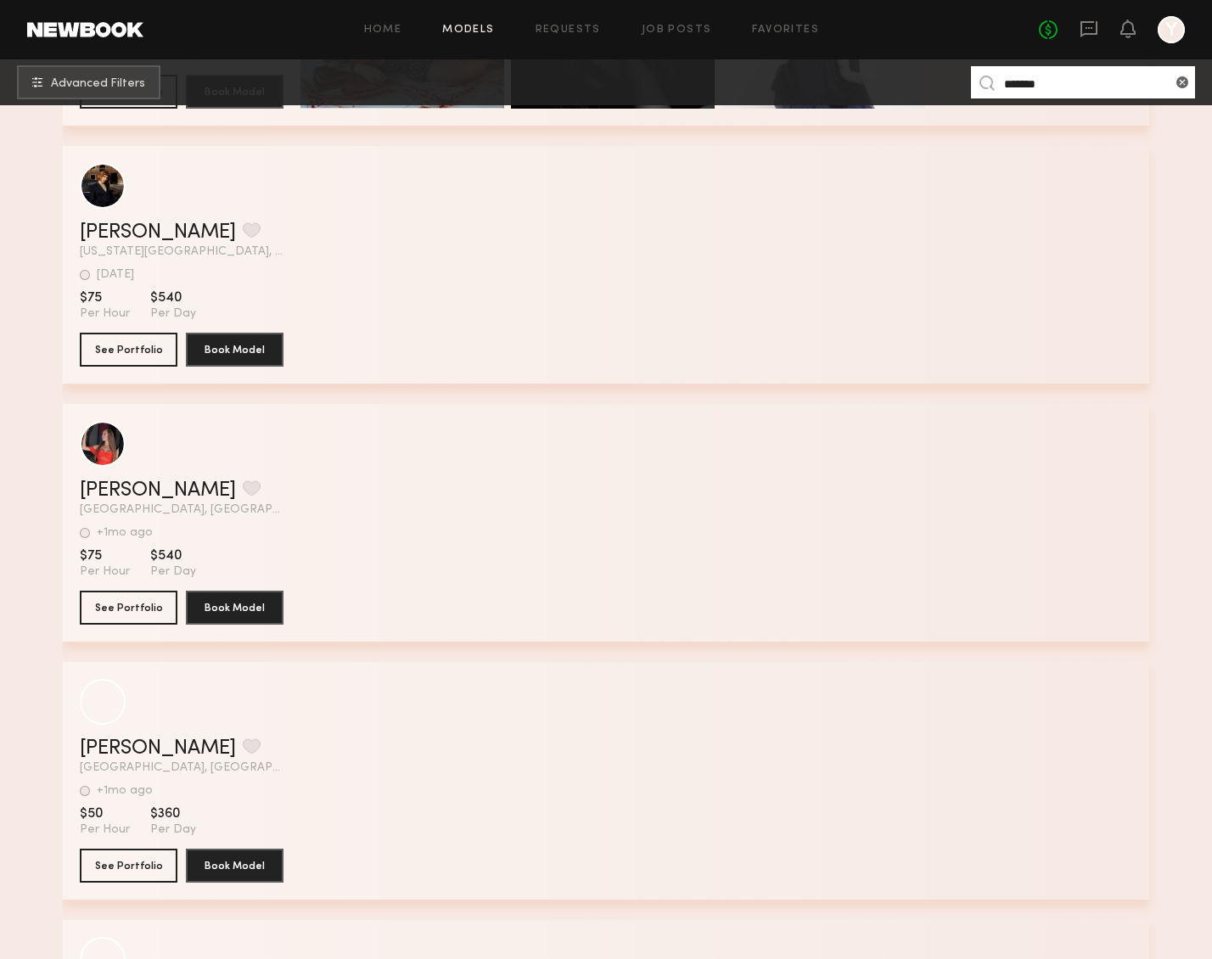
scroll to position [5687, 0]
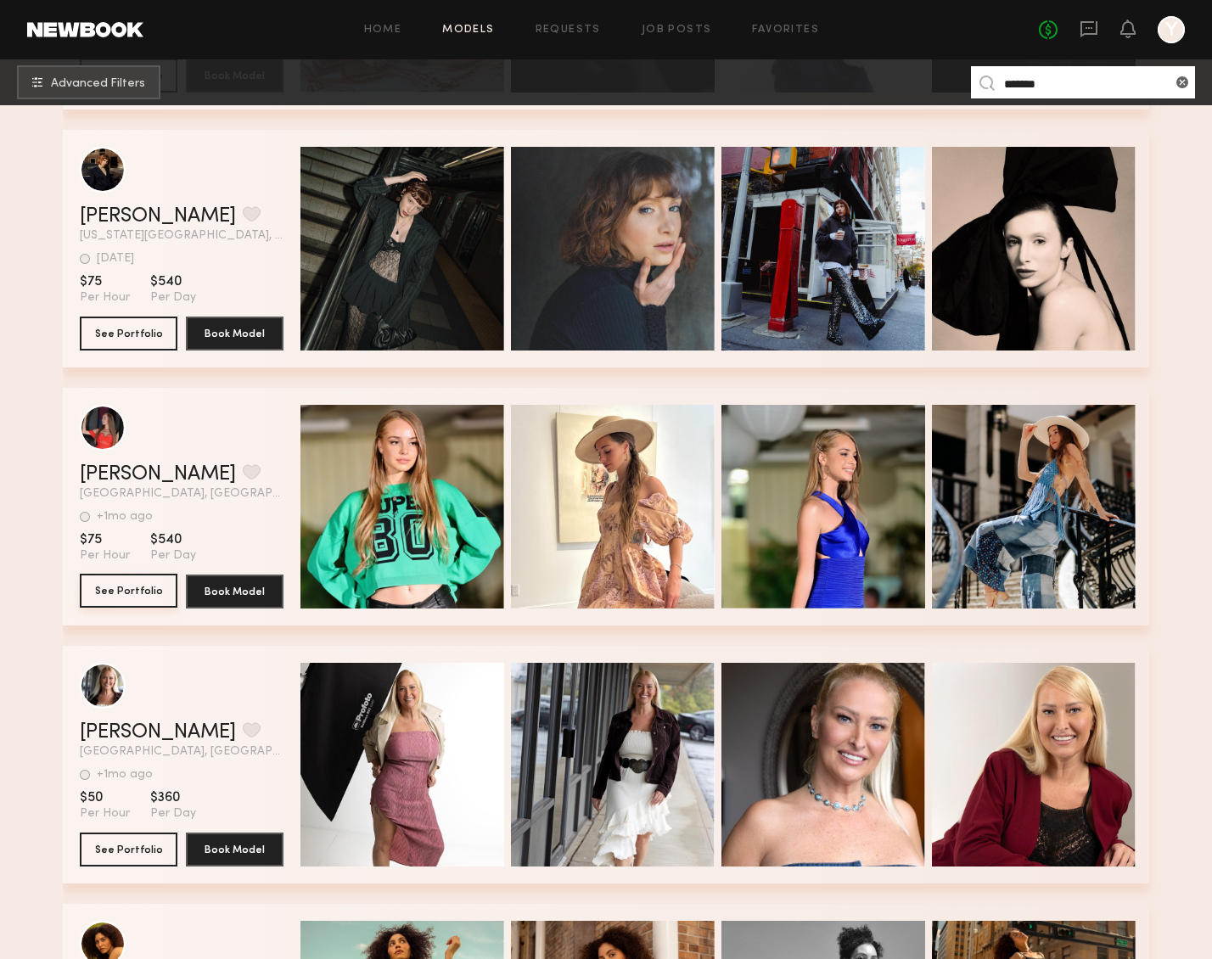
click at [98, 582] on button "See Portfolio" at bounding box center [129, 591] width 98 height 34
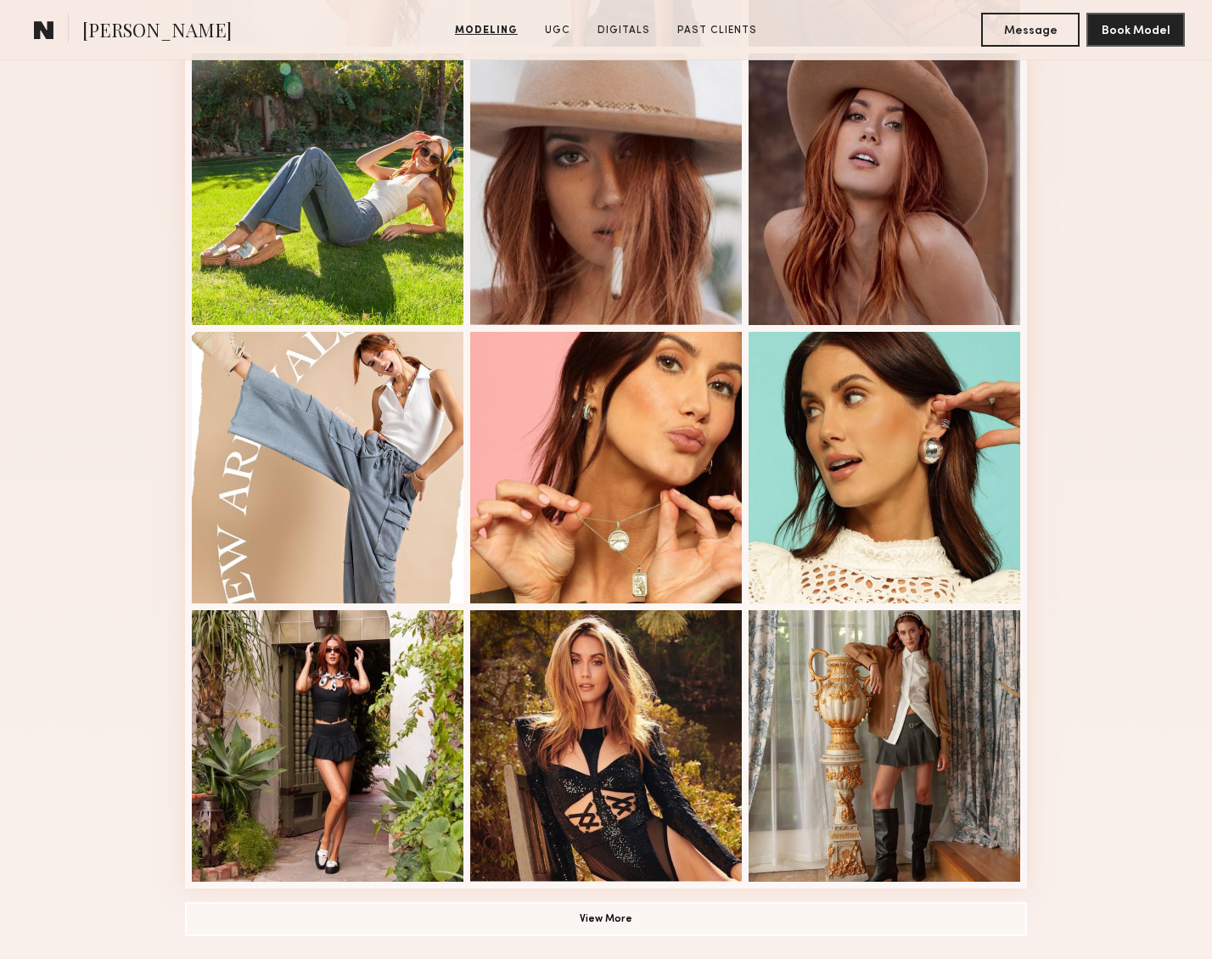
scroll to position [1547, 0]
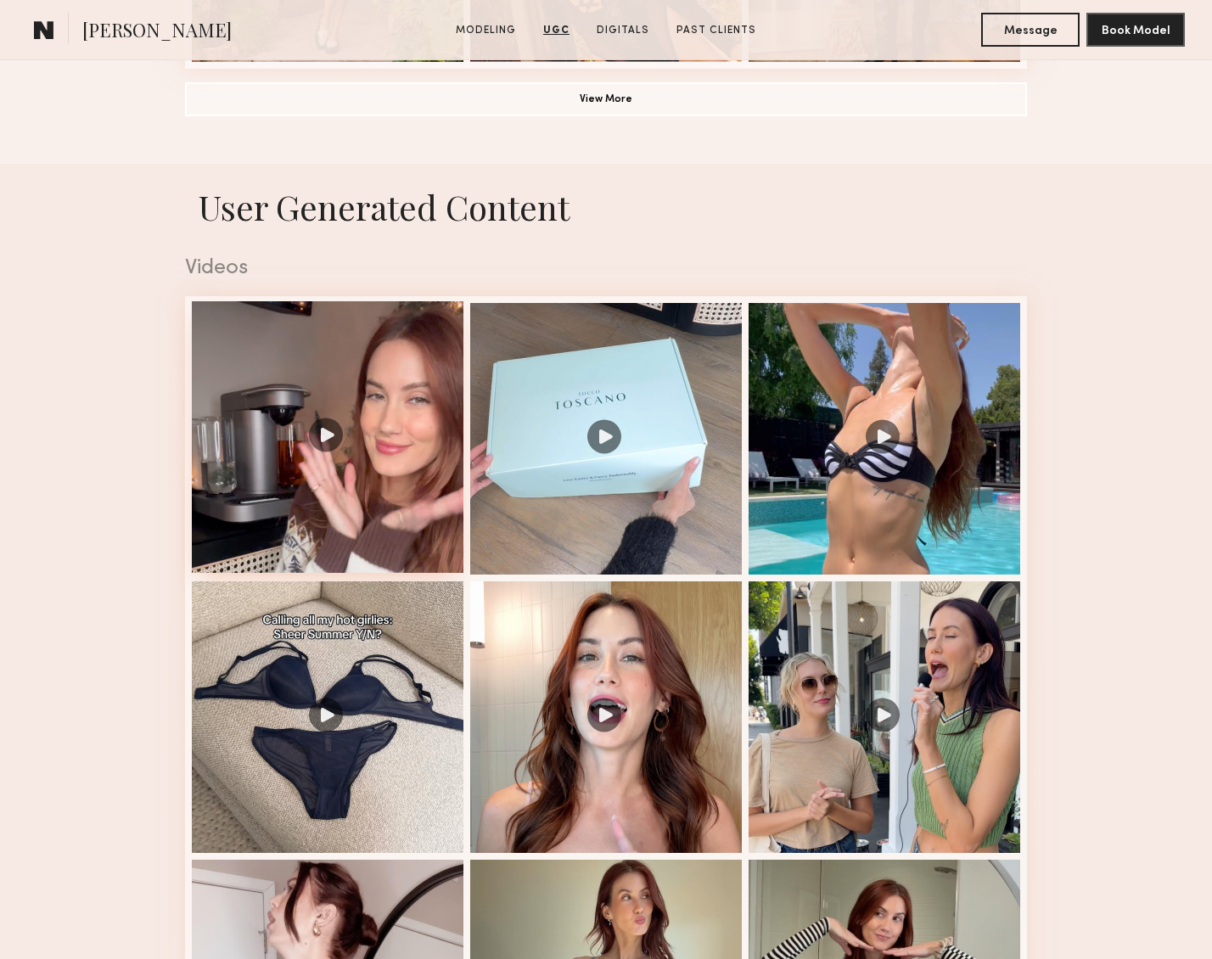
click at [327, 437] on div at bounding box center [328, 437] width 272 height 272
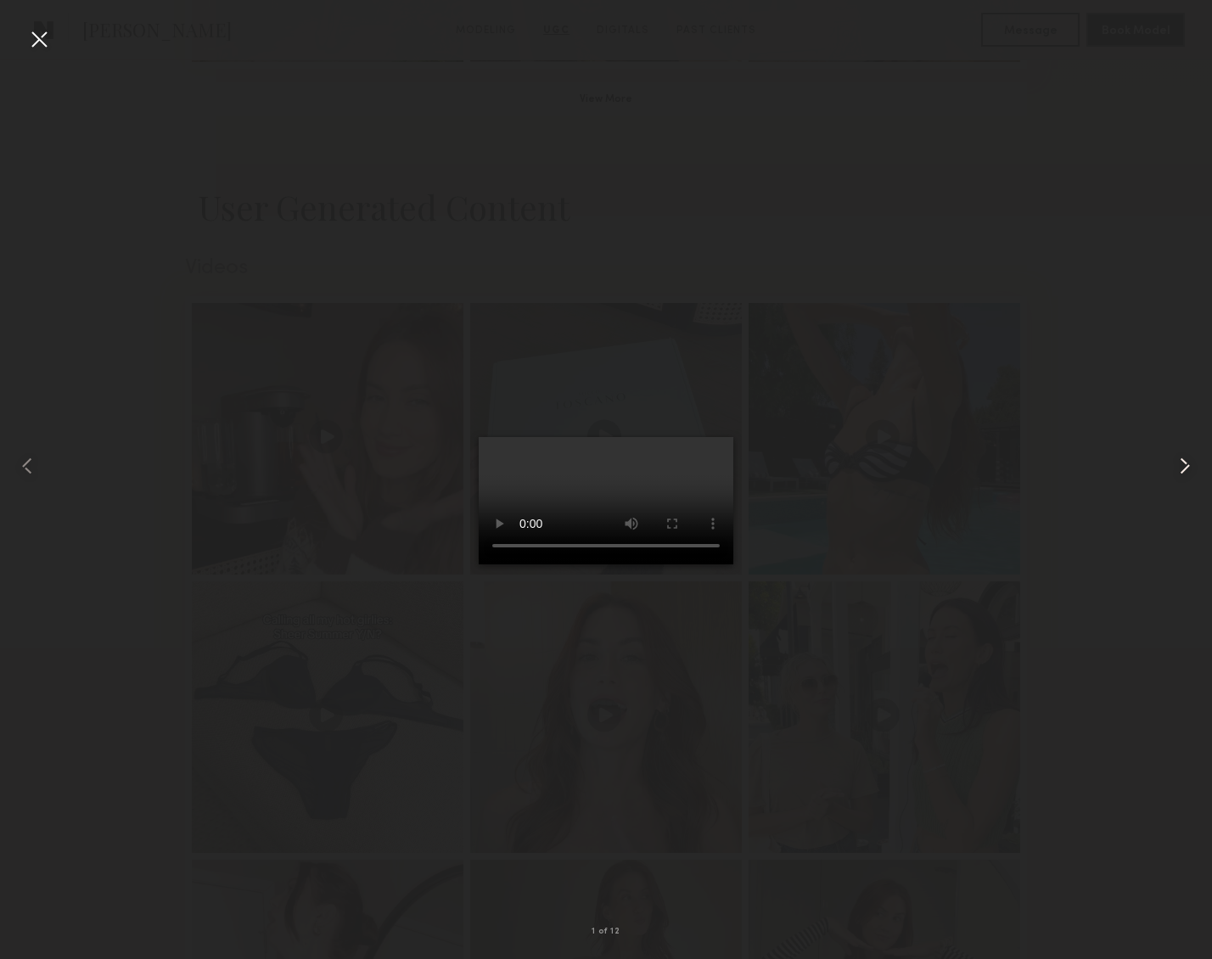
click at [1188, 470] on common-icon at bounding box center [1185, 466] width 27 height 27
click at [1182, 467] on common-icon at bounding box center [1185, 466] width 27 height 27
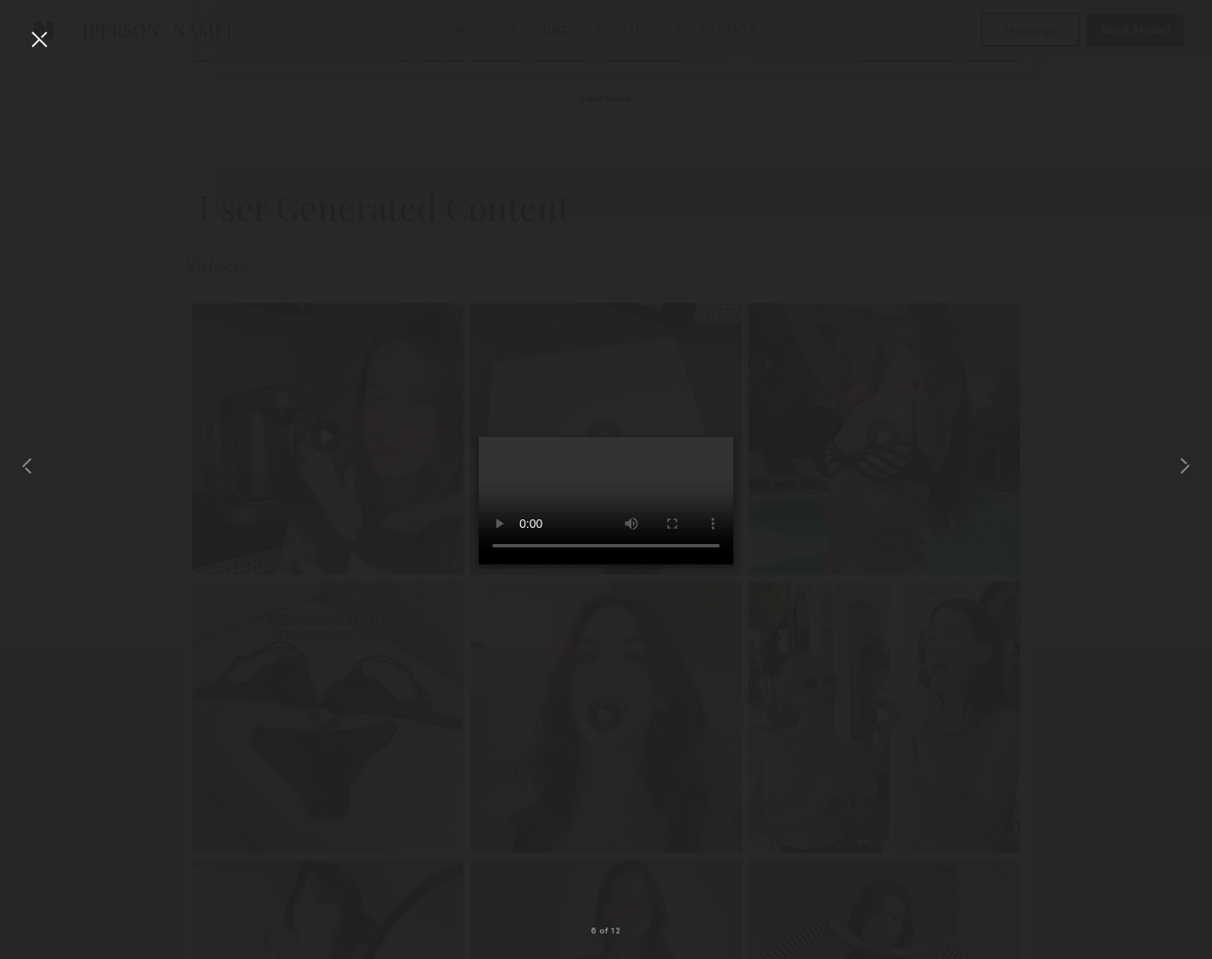
click at [49, 41] on div at bounding box center [38, 38] width 27 height 27
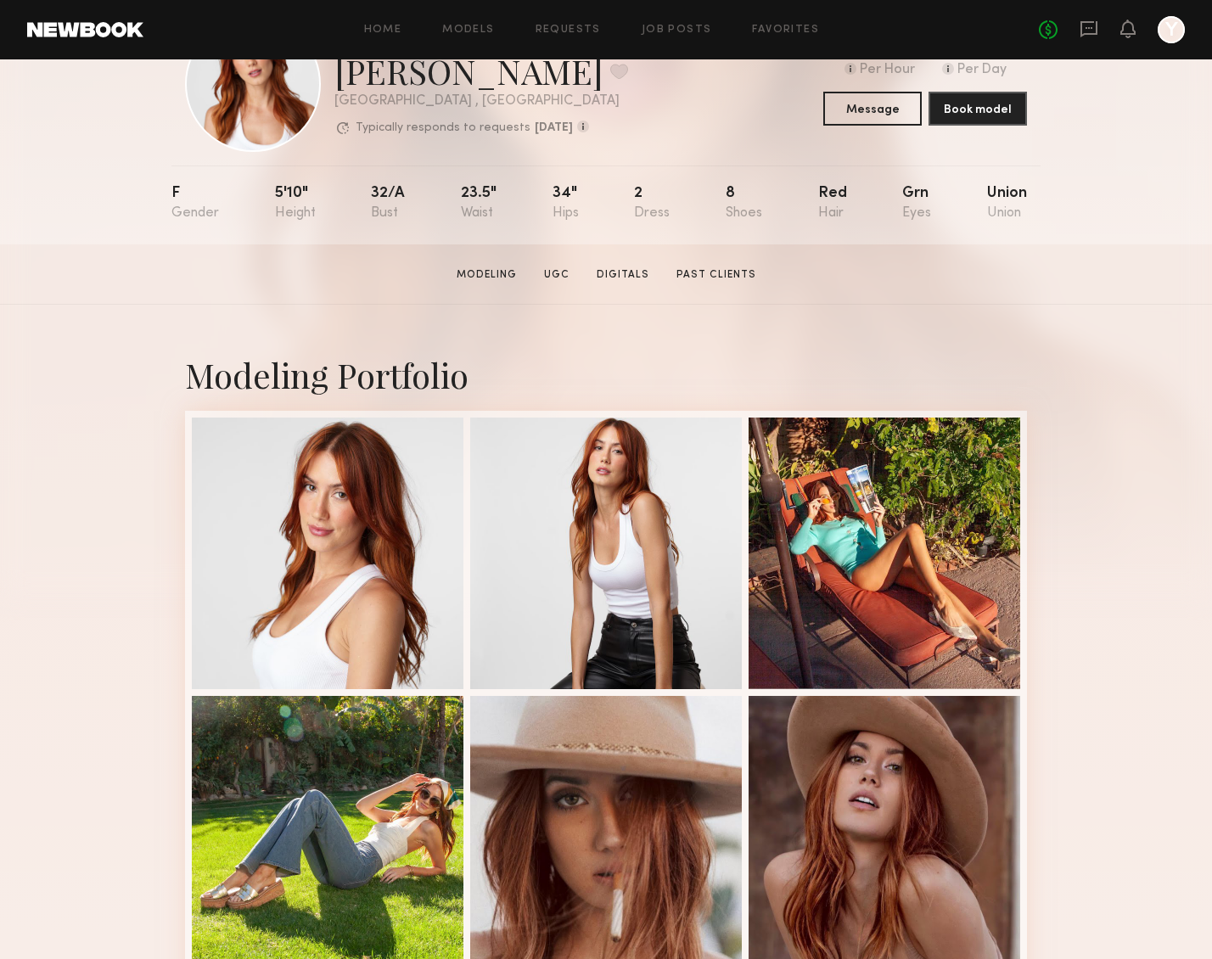
scroll to position [187, 0]
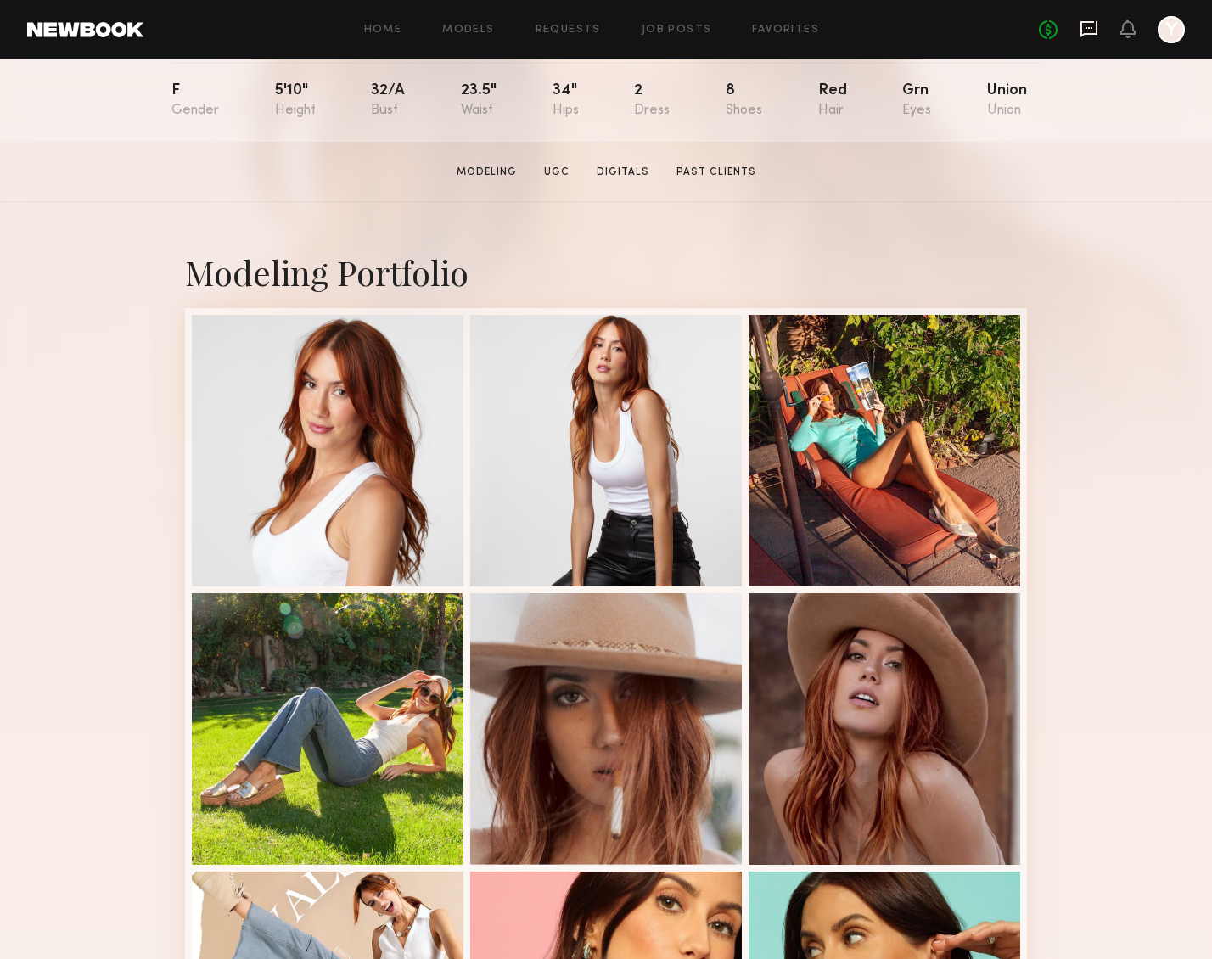
click at [1088, 28] on icon at bounding box center [1089, 28] width 7 height 2
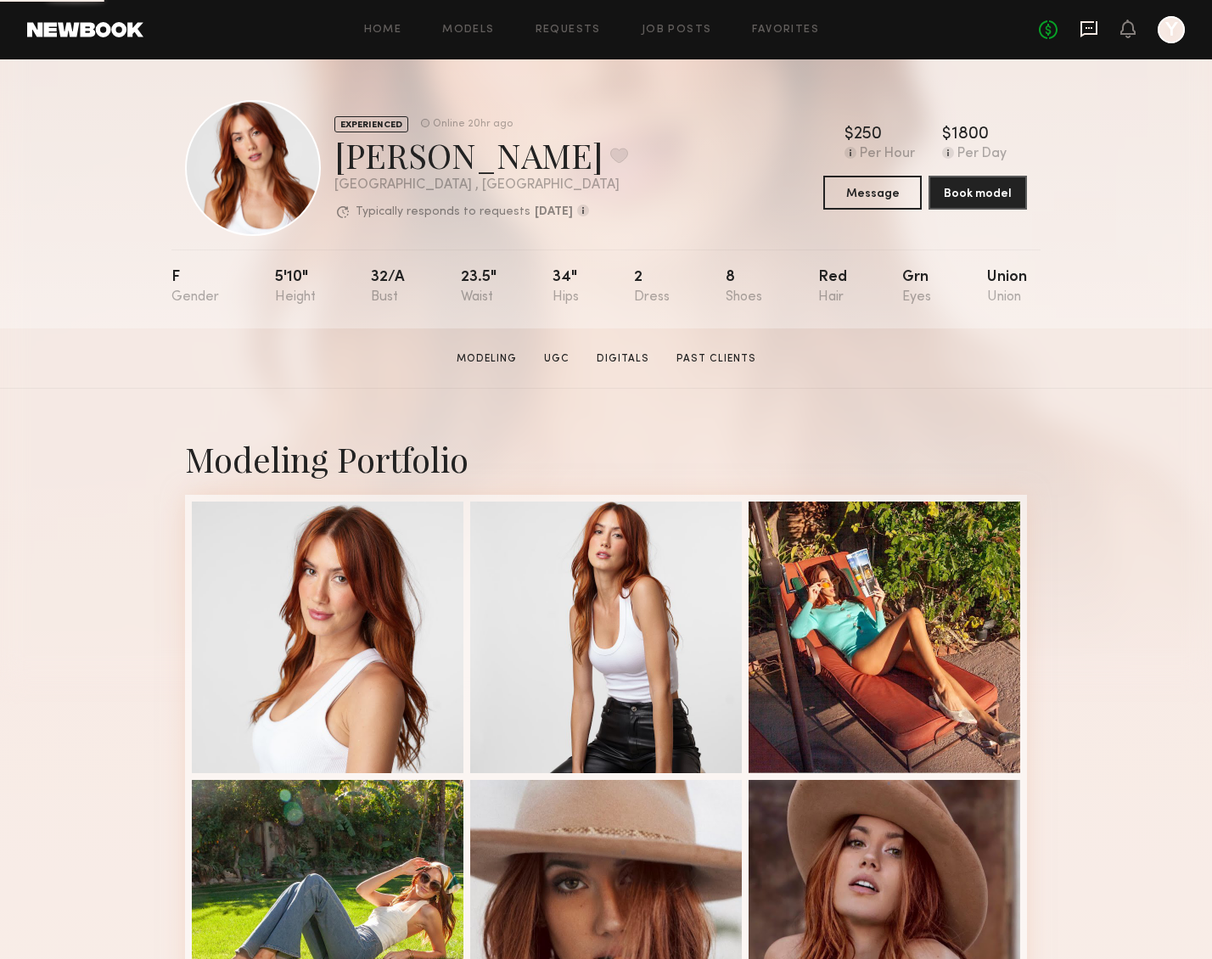
click at [1090, 31] on icon at bounding box center [1089, 29] width 19 height 19
click at [884, 196] on button "Message" at bounding box center [873, 192] width 98 height 34
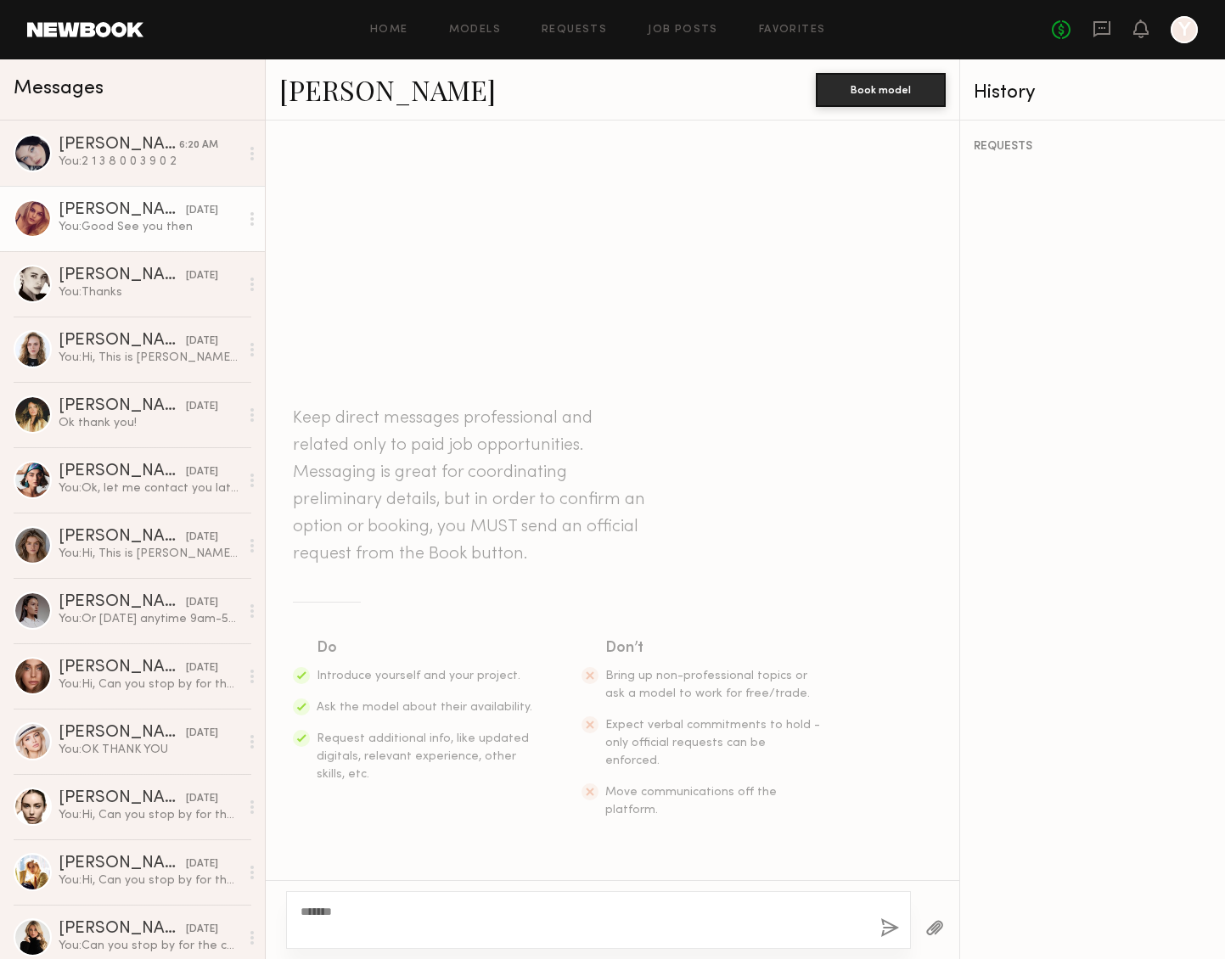
type textarea "******"
click at [183, 221] on div "You: Good See you then" at bounding box center [149, 227] width 181 height 16
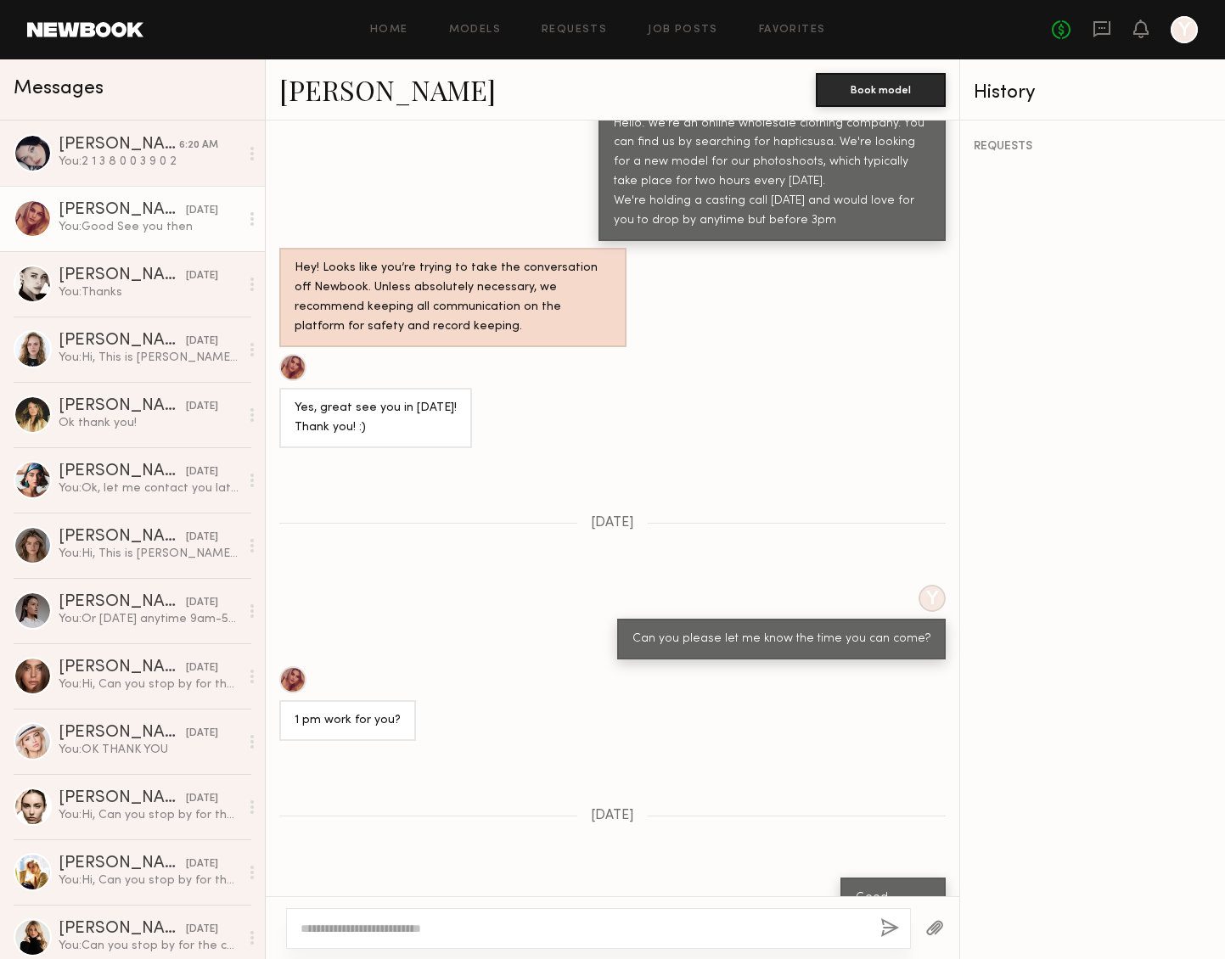
scroll to position [610, 0]
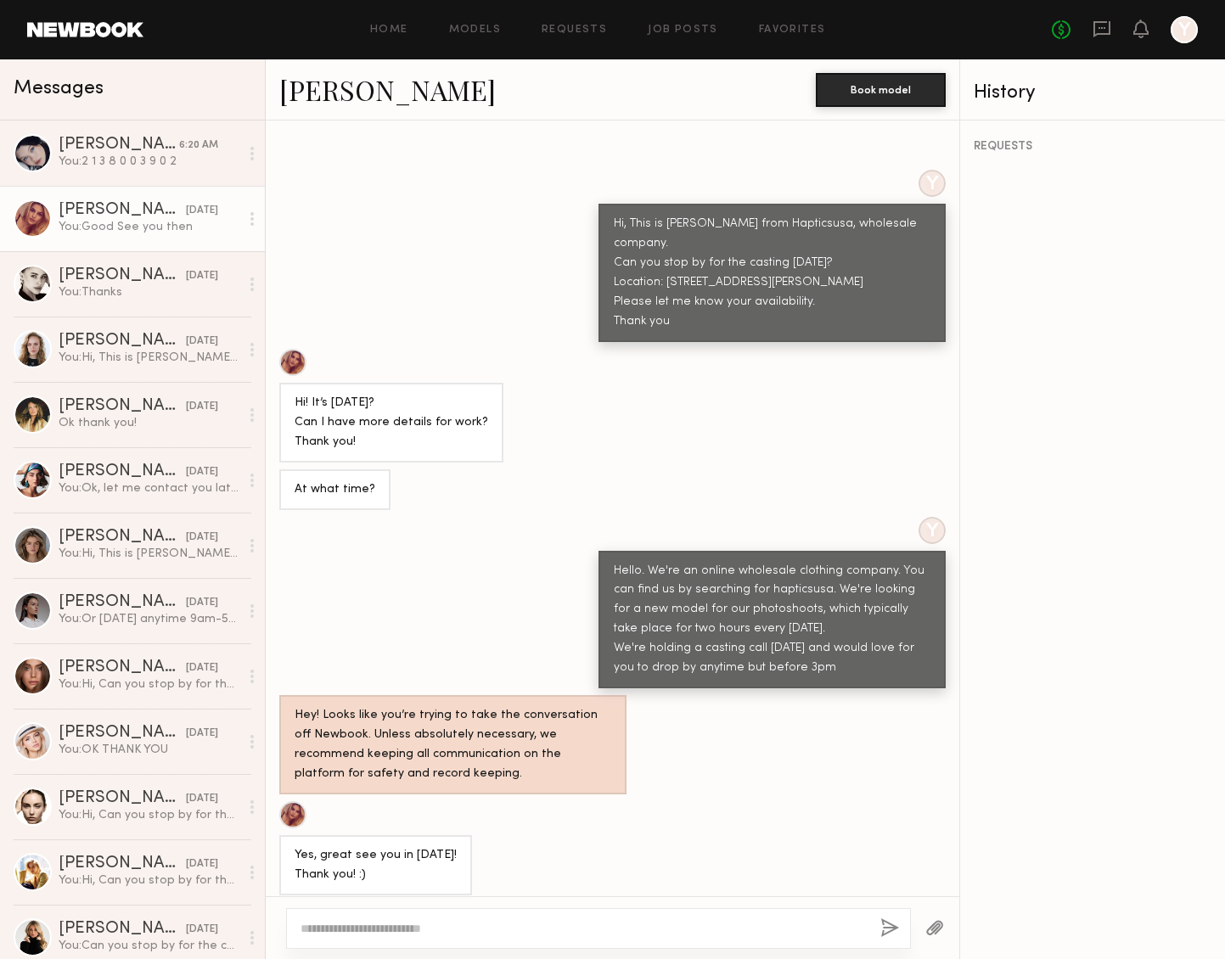
drag, startPoint x: 685, startPoint y: 262, endPoint x: 632, endPoint y: 188, distance: 91.2
click at [632, 215] on div "Hi, This is [PERSON_NAME] from Hapticsusa, wholesale company. Can you stop by f…" at bounding box center [772, 273] width 317 height 117
copy div "i, This is Yu lee from Hapticsusa, wholesale company. Can you stop by for the c…"
click at [152, 165] on div "You: 2 1 3 8 0 0 3 9 0 2" at bounding box center [149, 162] width 181 height 16
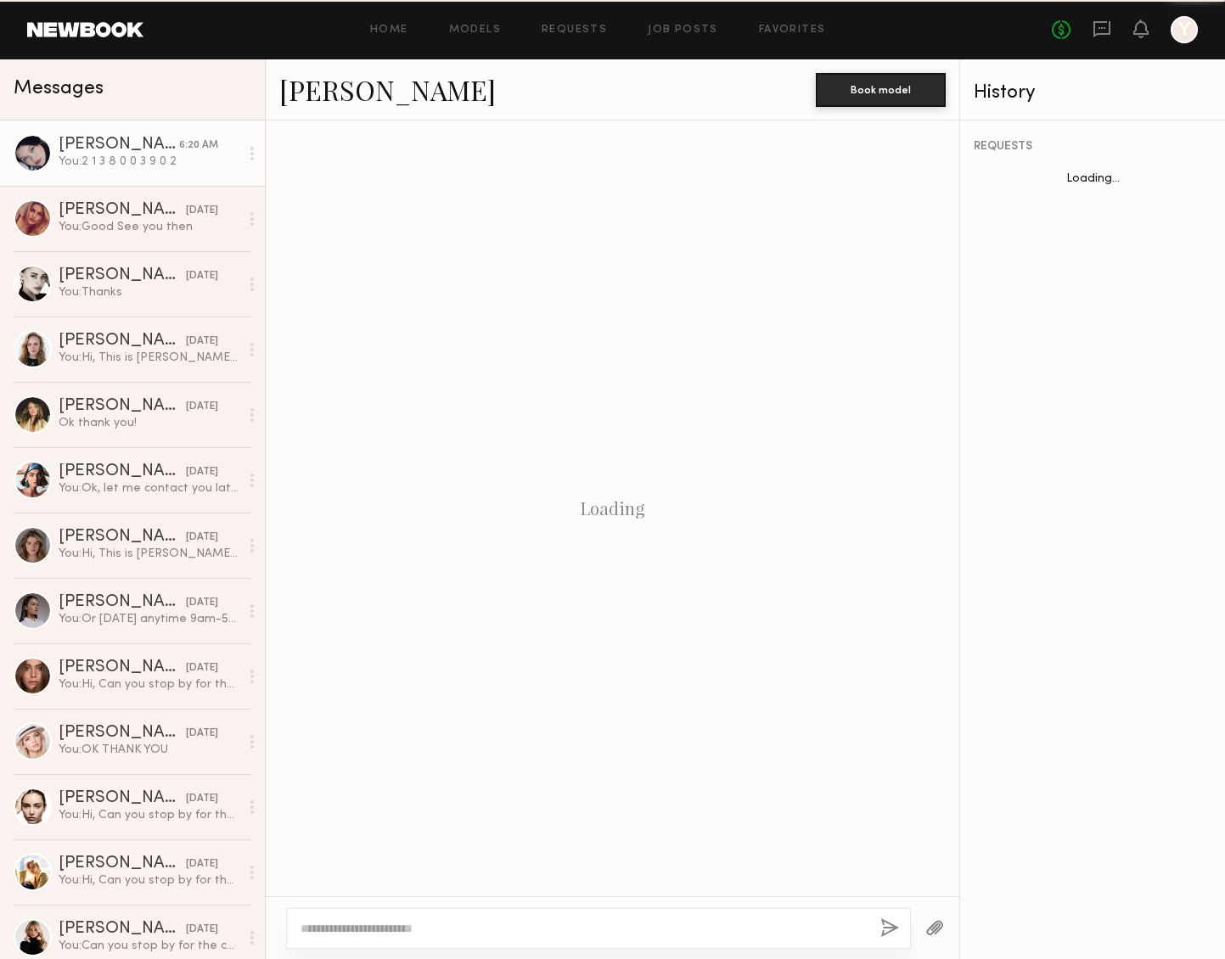
scroll to position [545, 0]
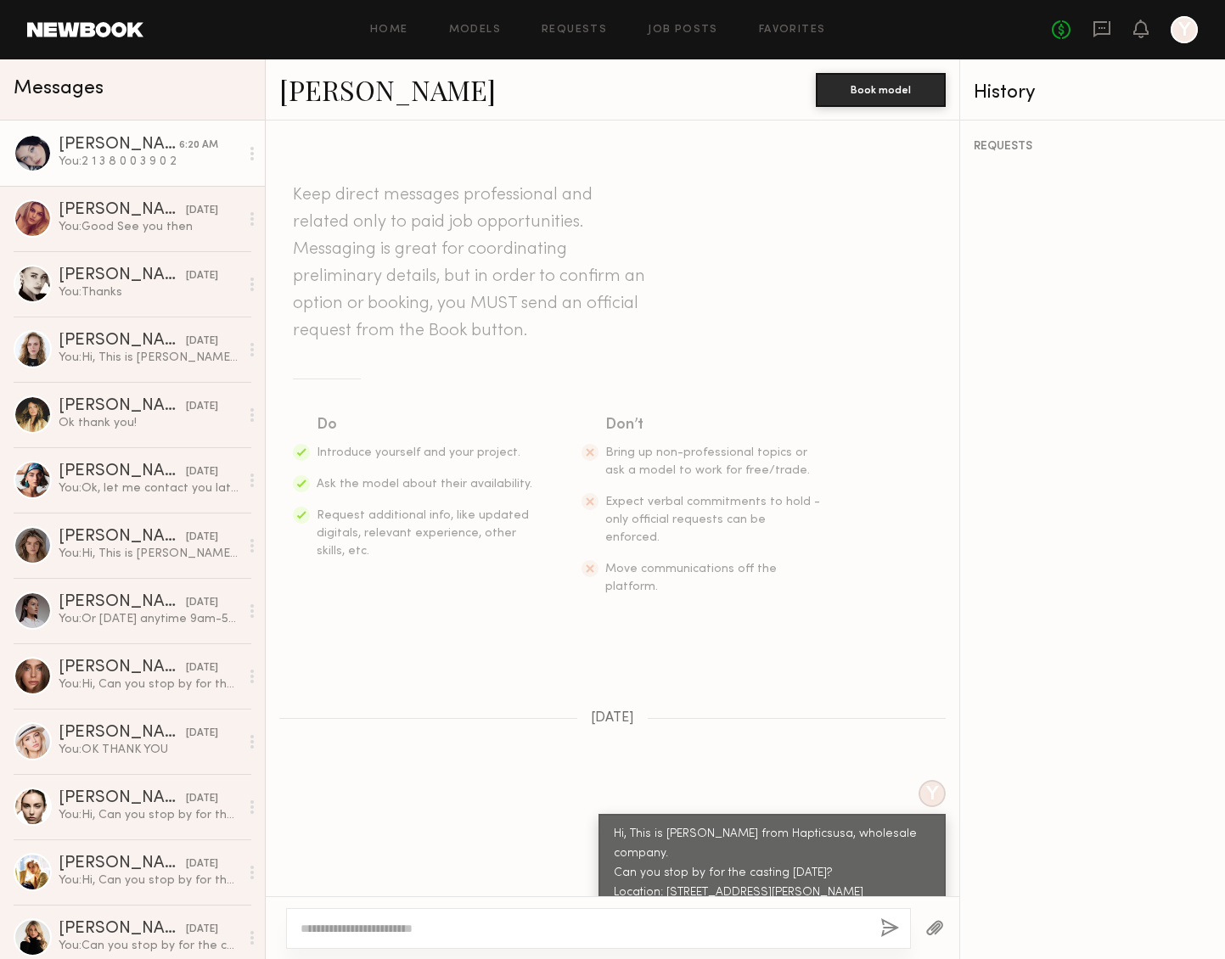
scroll to position [480, 0]
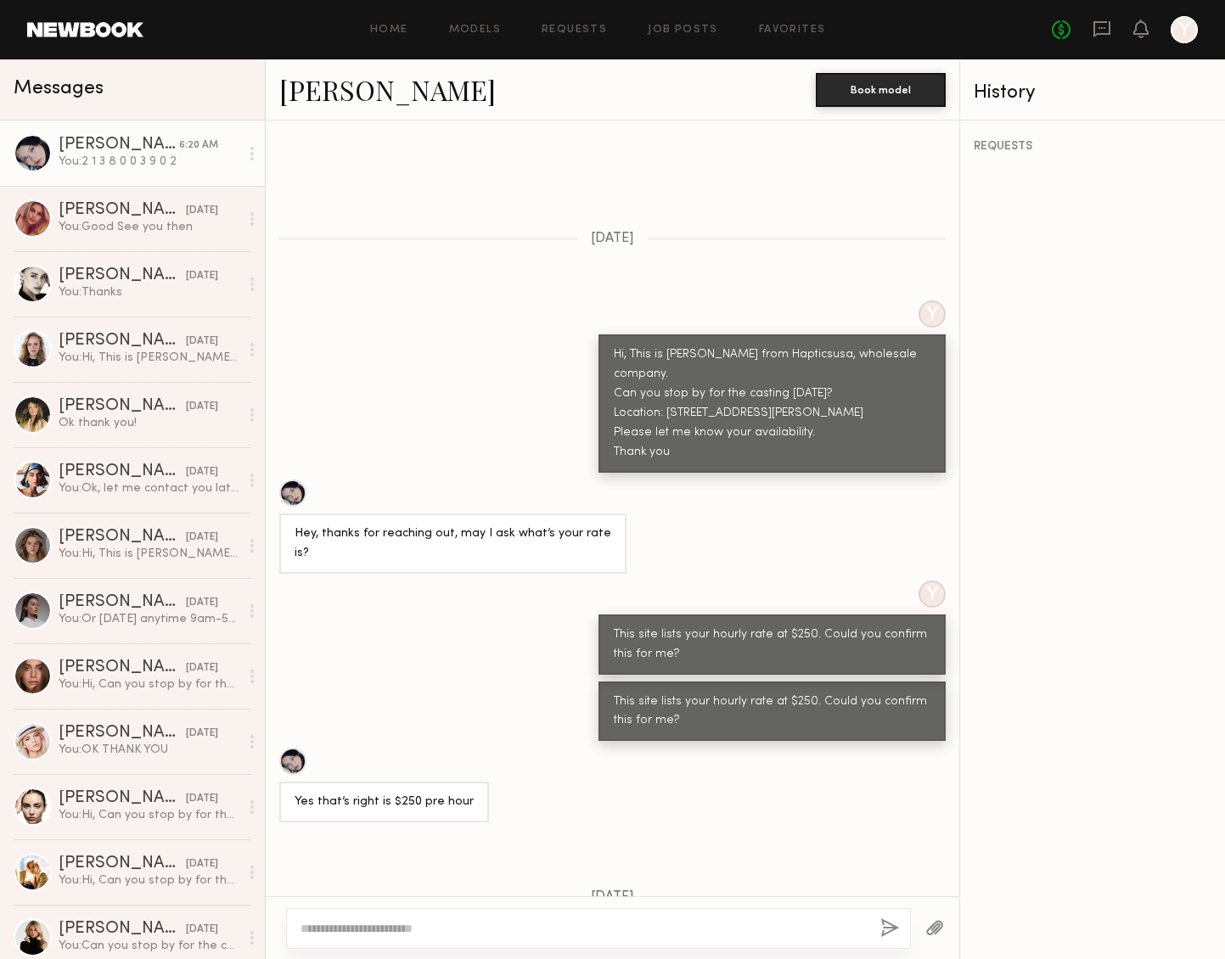
drag, startPoint x: 690, startPoint y: 401, endPoint x: 586, endPoint y: 296, distance: 147.7
click at [586, 301] on div "Y Hi, This is [PERSON_NAME] from Hapticsusa, wholesale company. Can you stop by…" at bounding box center [613, 387] width 694 height 172
copy div "Hi, This is [PERSON_NAME] from Hapticsusa, wholesale company. Can you stop by f…"
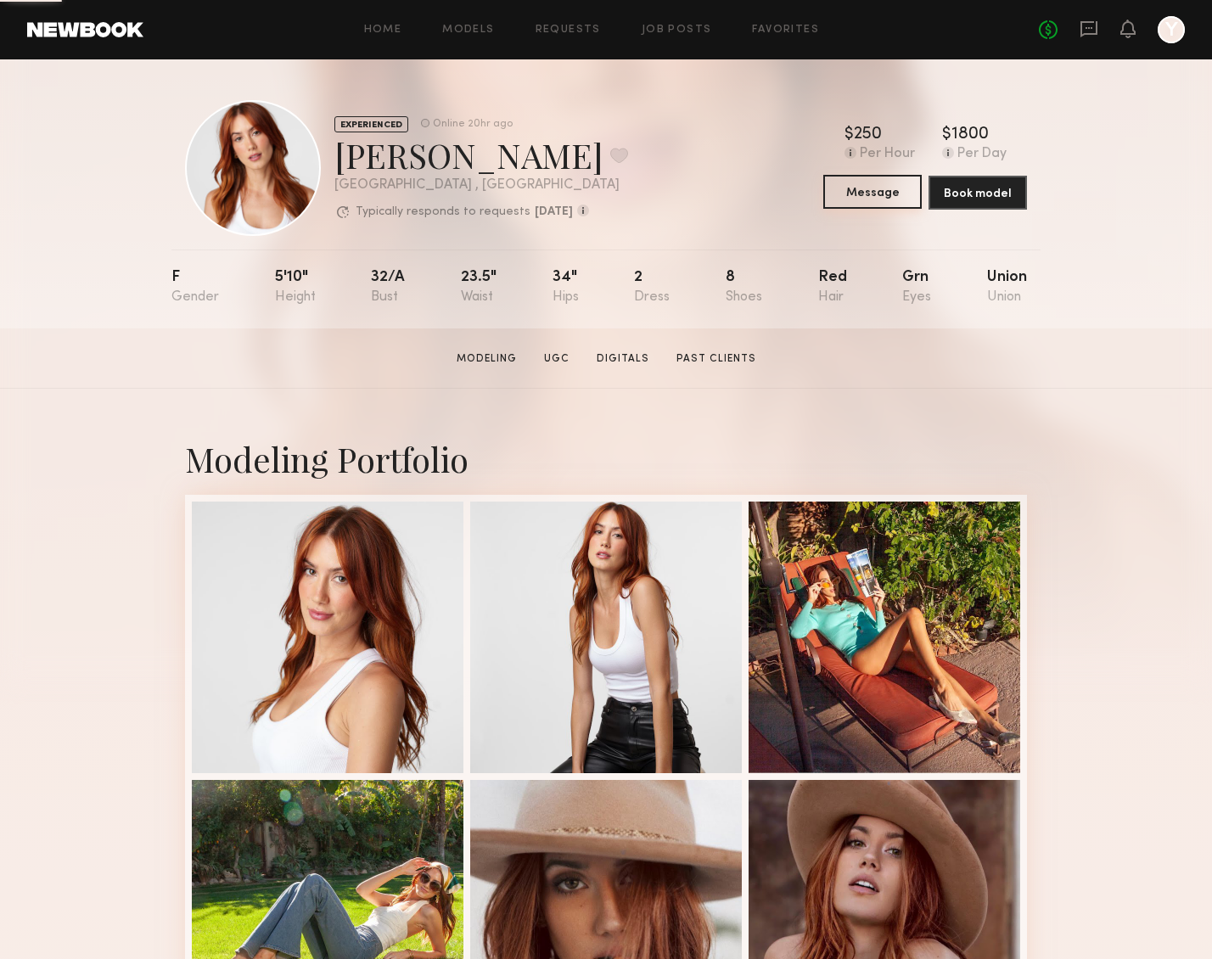
click at [873, 205] on button "Message" at bounding box center [873, 192] width 98 height 34
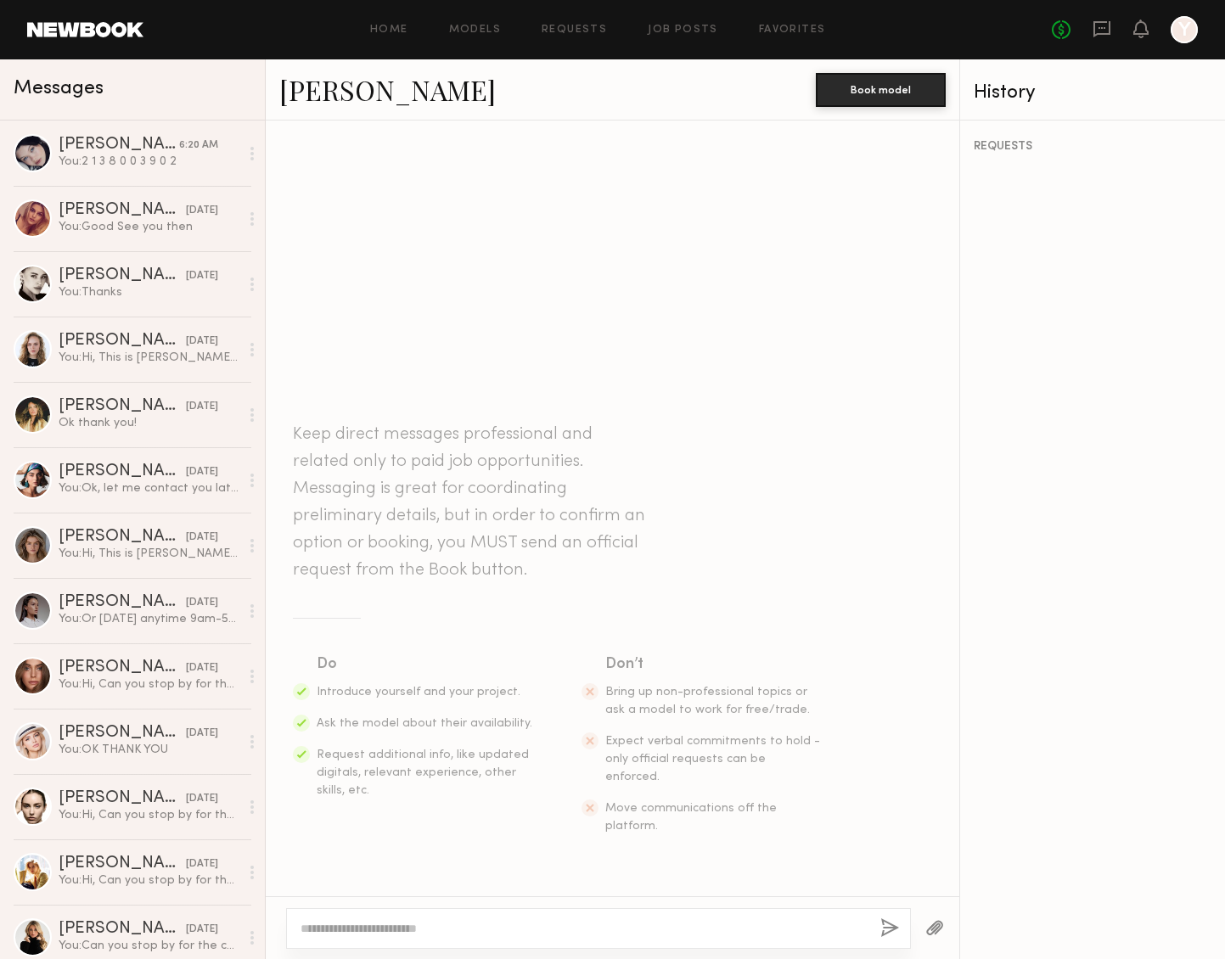
click at [383, 933] on textarea at bounding box center [584, 928] width 566 height 17
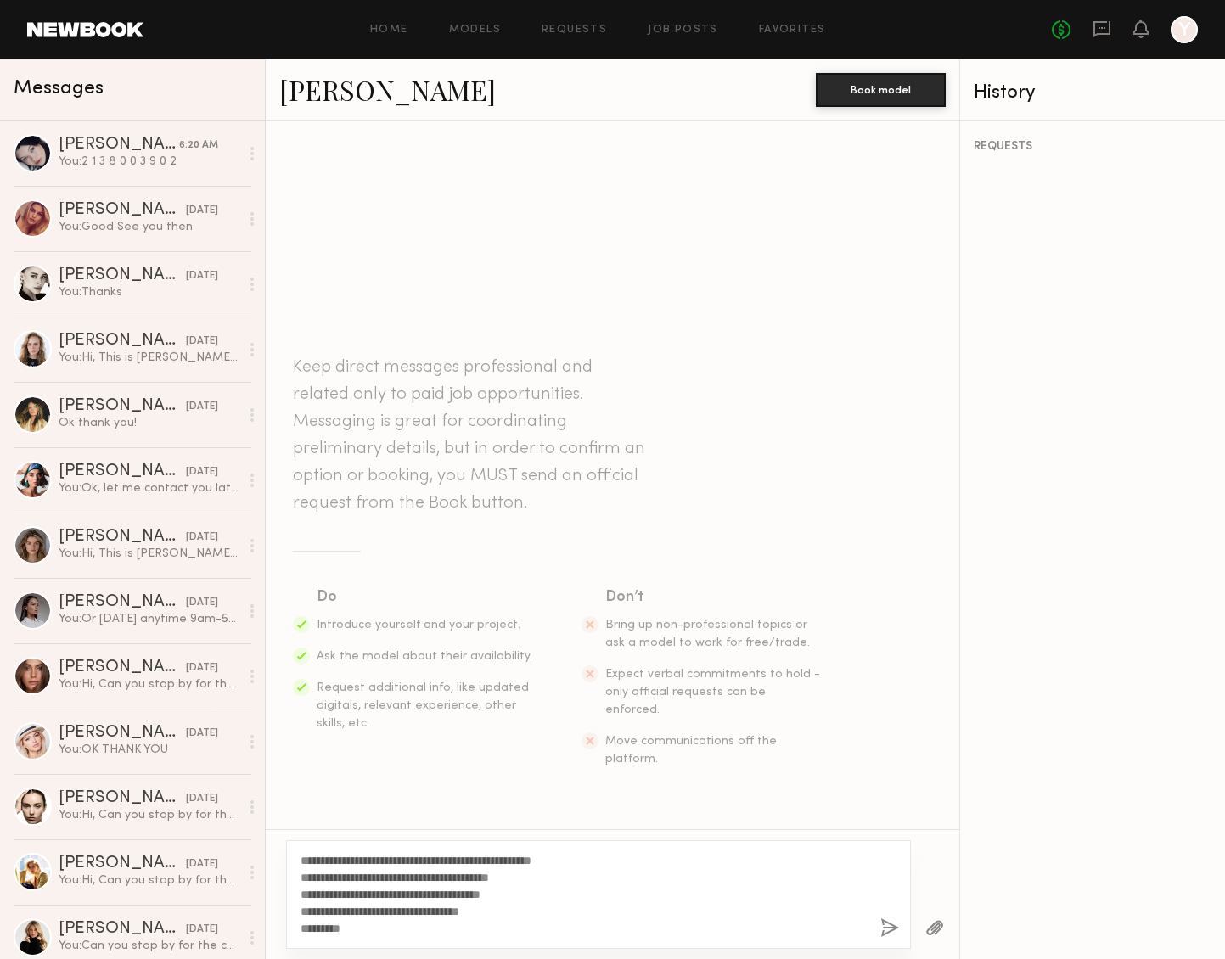
drag, startPoint x: 472, startPoint y: 878, endPoint x: 542, endPoint y: 876, distance: 69.6
click at [542, 876] on textarea "**********" at bounding box center [584, 894] width 566 height 85
click at [501, 877] on textarea "**********" at bounding box center [584, 894] width 566 height 85
drag, startPoint x: 554, startPoint y: 877, endPoint x: 493, endPoint y: 869, distance: 61.6
click at [493, 869] on textarea "**********" at bounding box center [584, 894] width 566 height 85
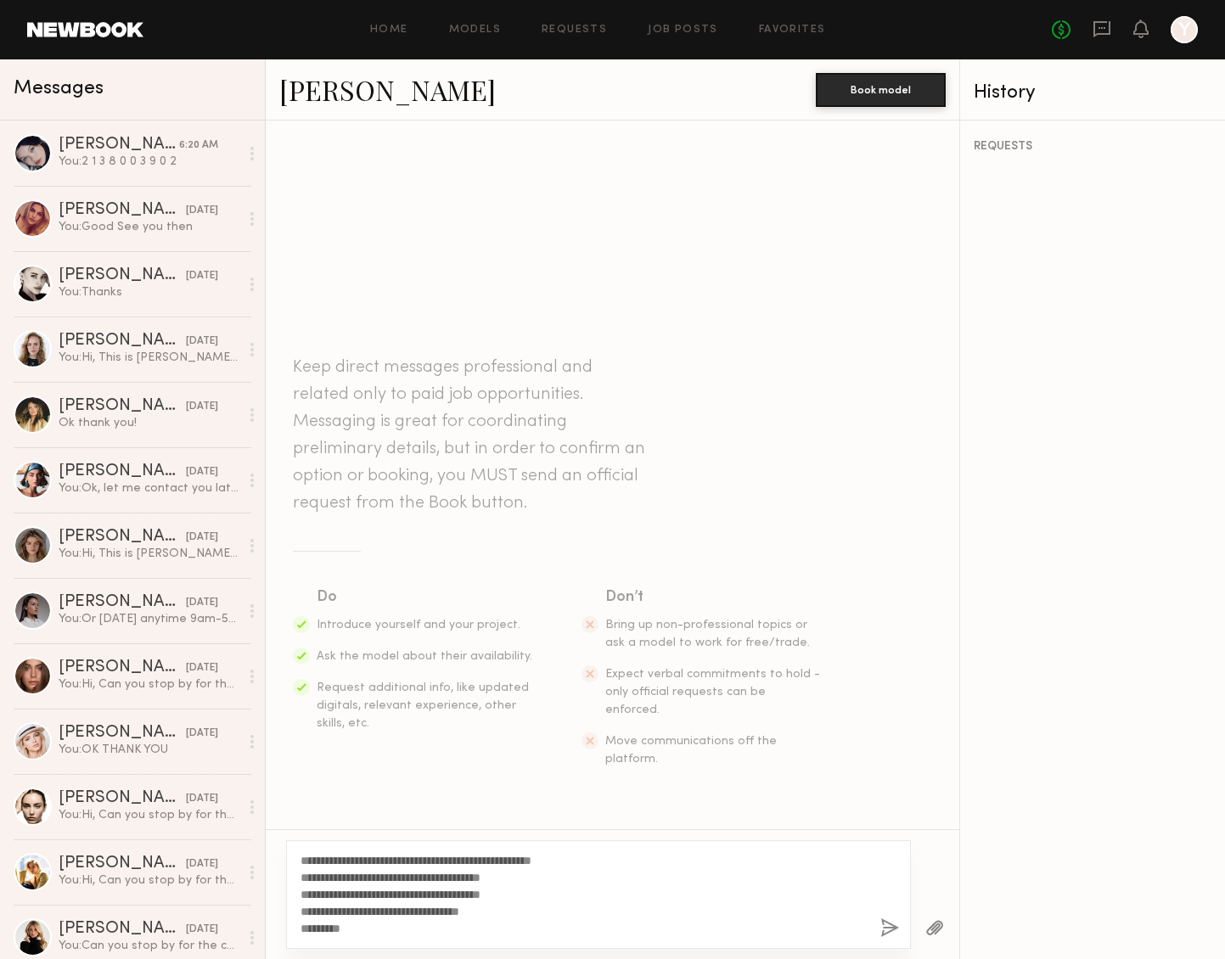
click at [440, 934] on textarea "**********" at bounding box center [584, 894] width 566 height 85
type textarea "**********"
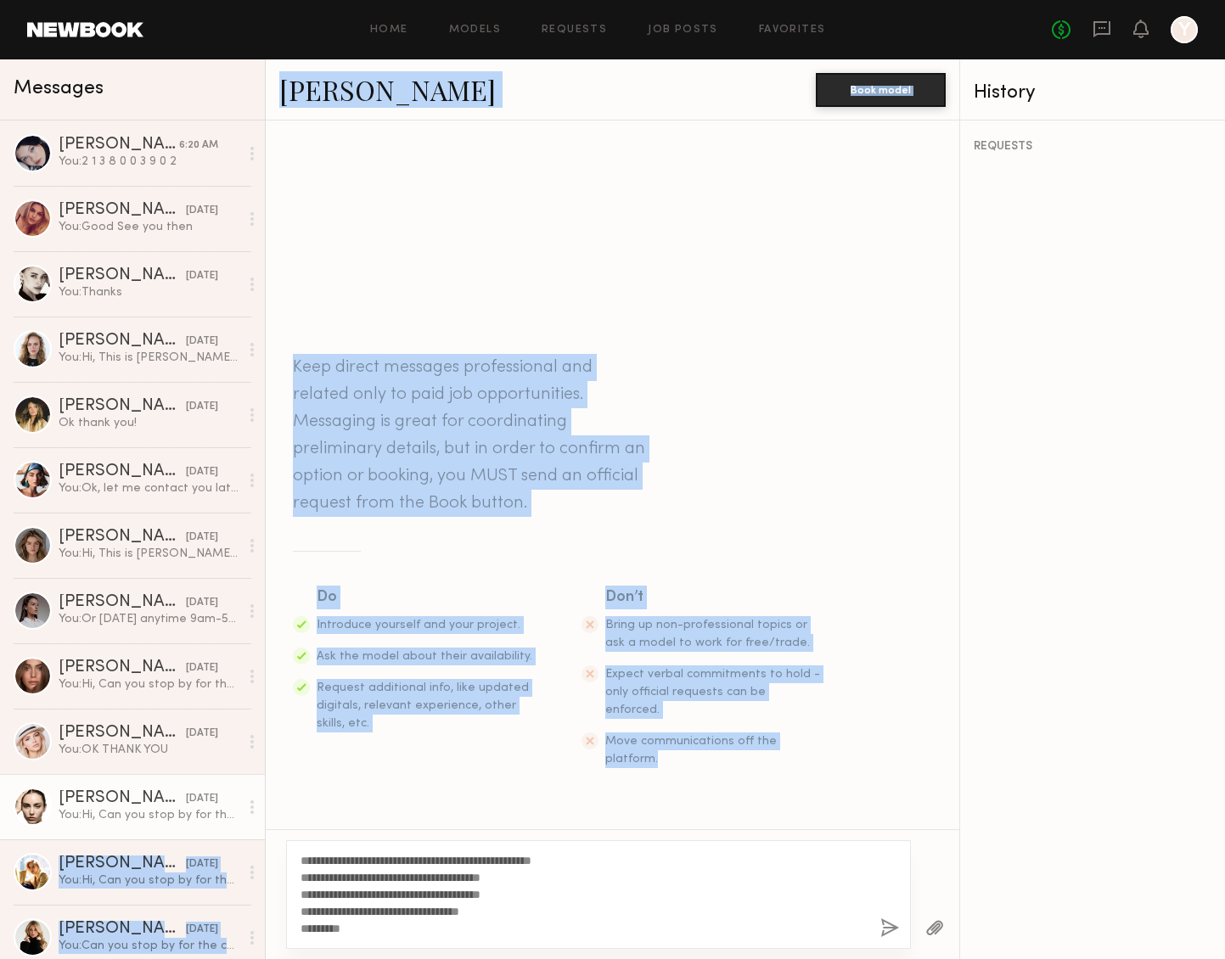
drag, startPoint x: 367, startPoint y: 935, endPoint x: 225, endPoint y: 816, distance: 185.0
click at [225, 816] on div "Messages Marina F. 6:20 AM You: 2 1 3 8 0 0 3 9 0 2 Victoria H. yesterday You: …" at bounding box center [612, 509] width 1225 height 900
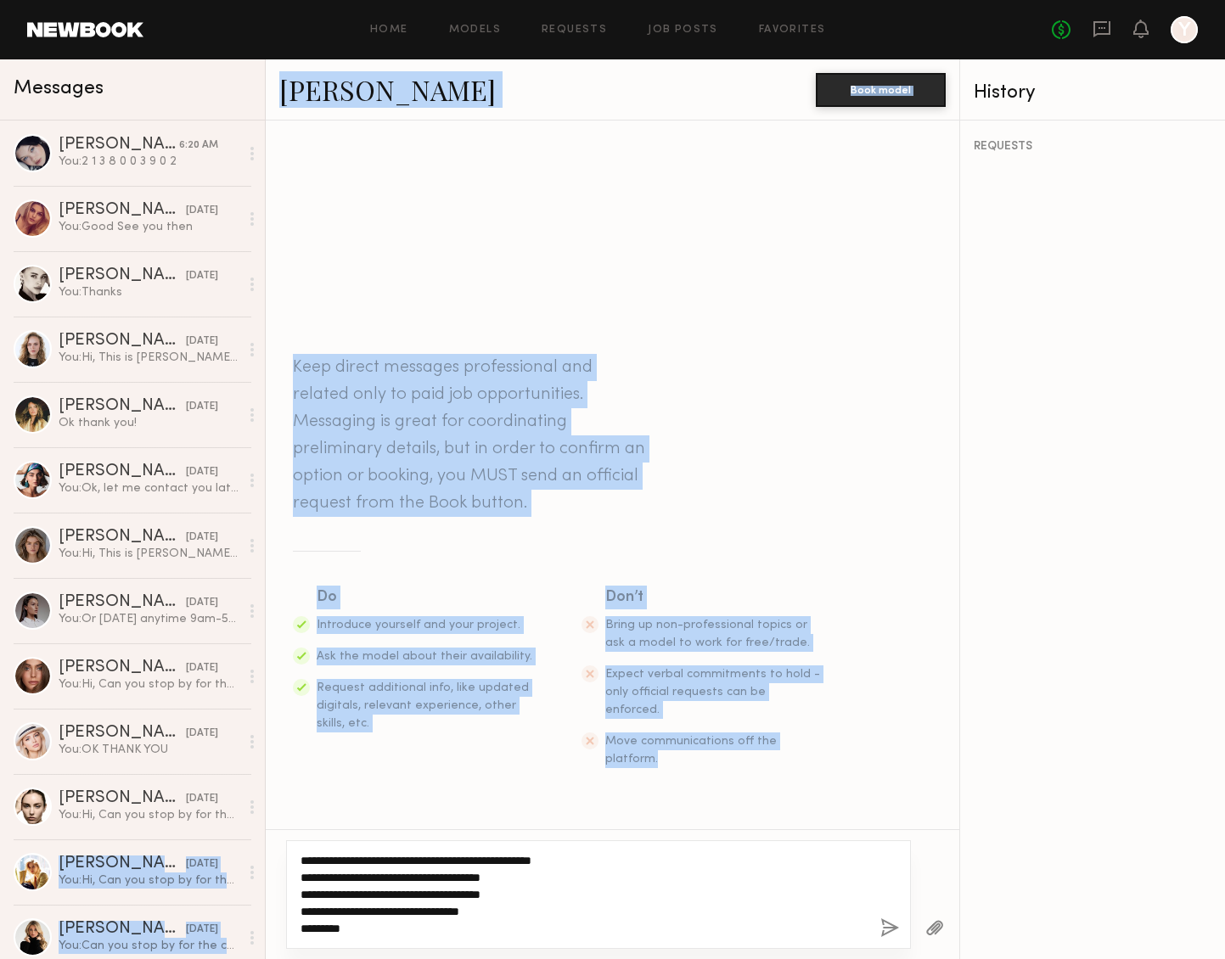
click at [475, 875] on textarea "**********" at bounding box center [584, 894] width 566 height 85
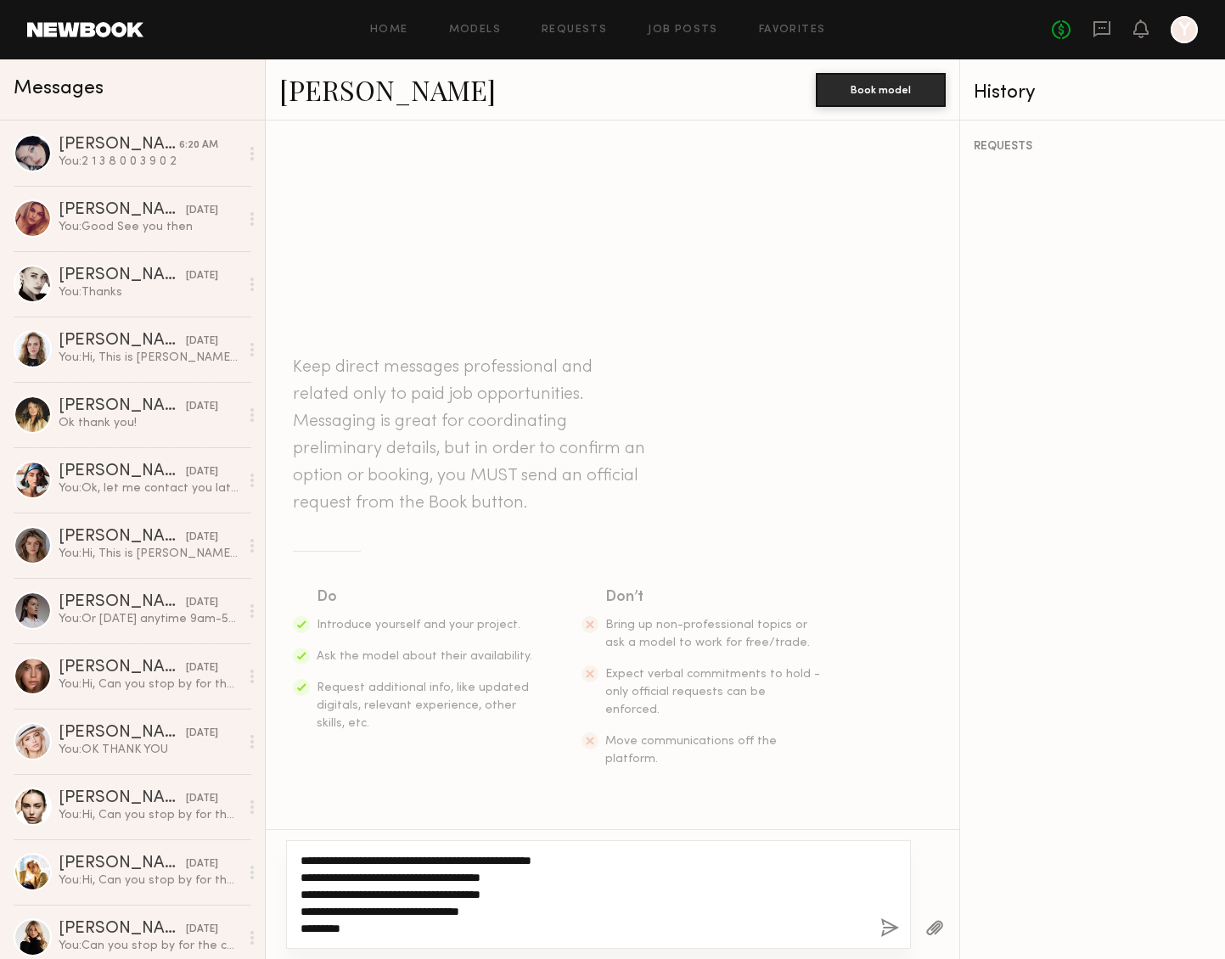
drag, startPoint x: 338, startPoint y: 914, endPoint x: 295, endPoint y: 859, distance: 69.5
click at [295, 859] on div "**********" at bounding box center [598, 895] width 625 height 109
click at [890, 927] on button "button" at bounding box center [889, 929] width 19 height 21
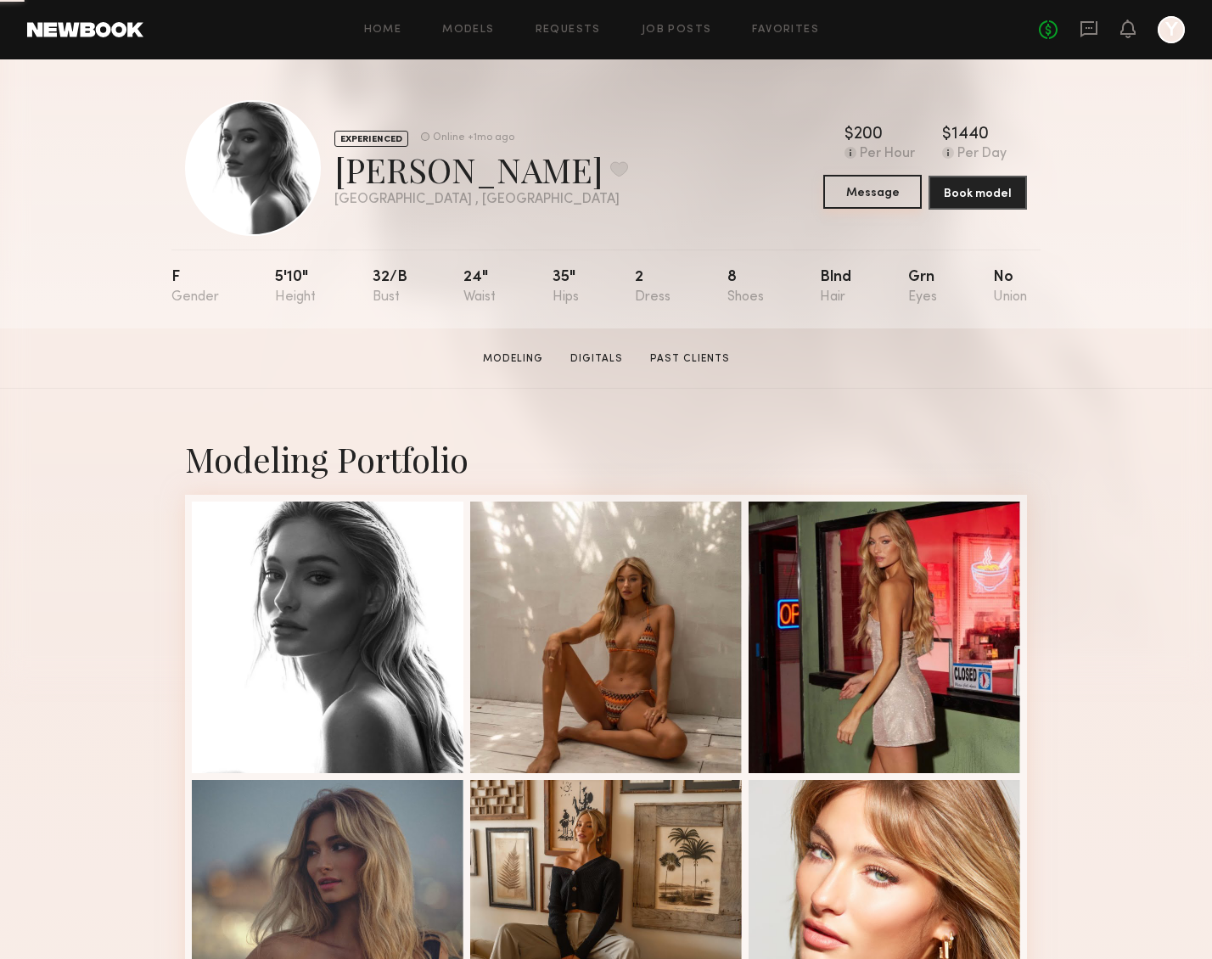
click at [835, 195] on button "Message" at bounding box center [873, 192] width 98 height 34
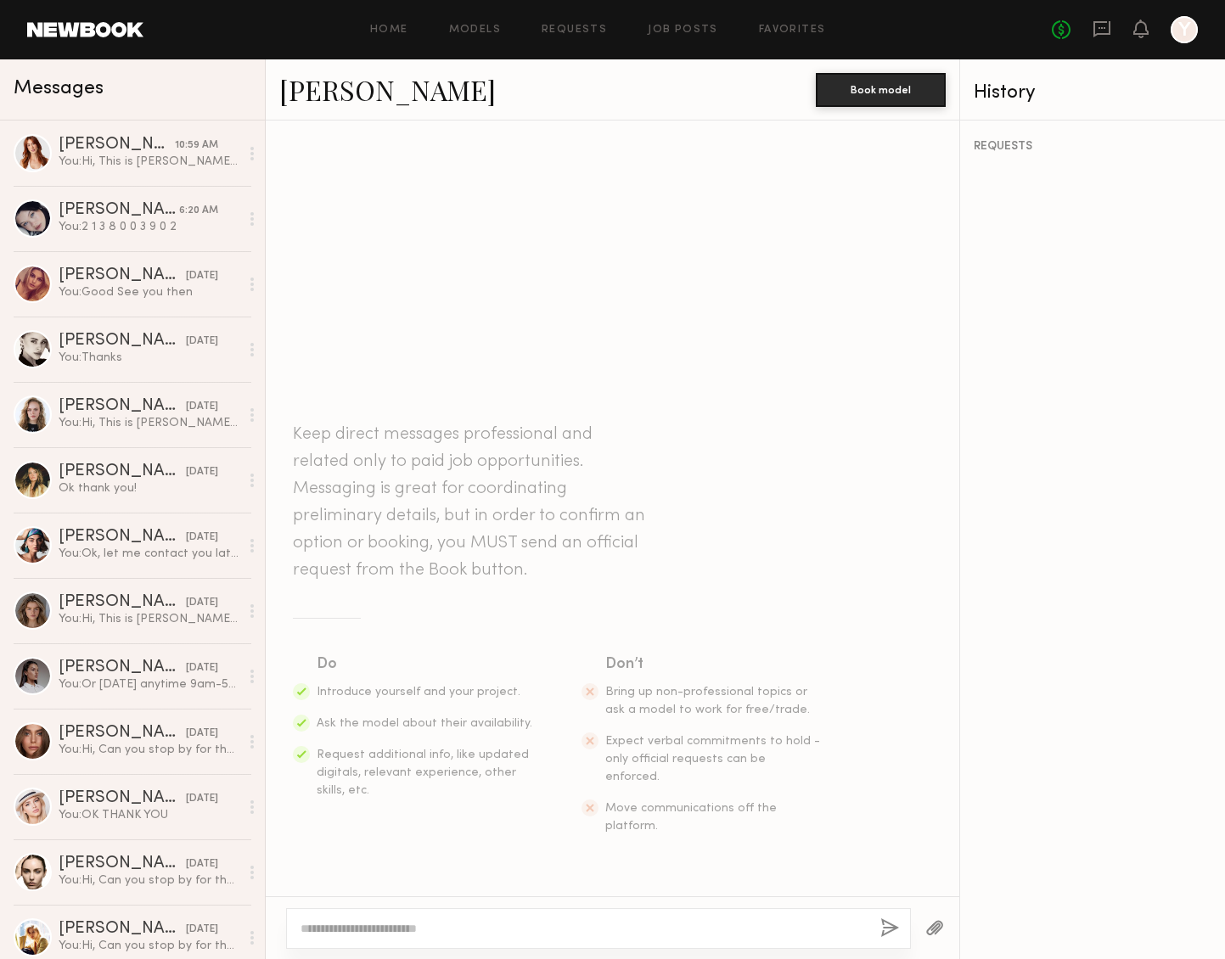
click at [367, 925] on textarea at bounding box center [584, 928] width 566 height 17
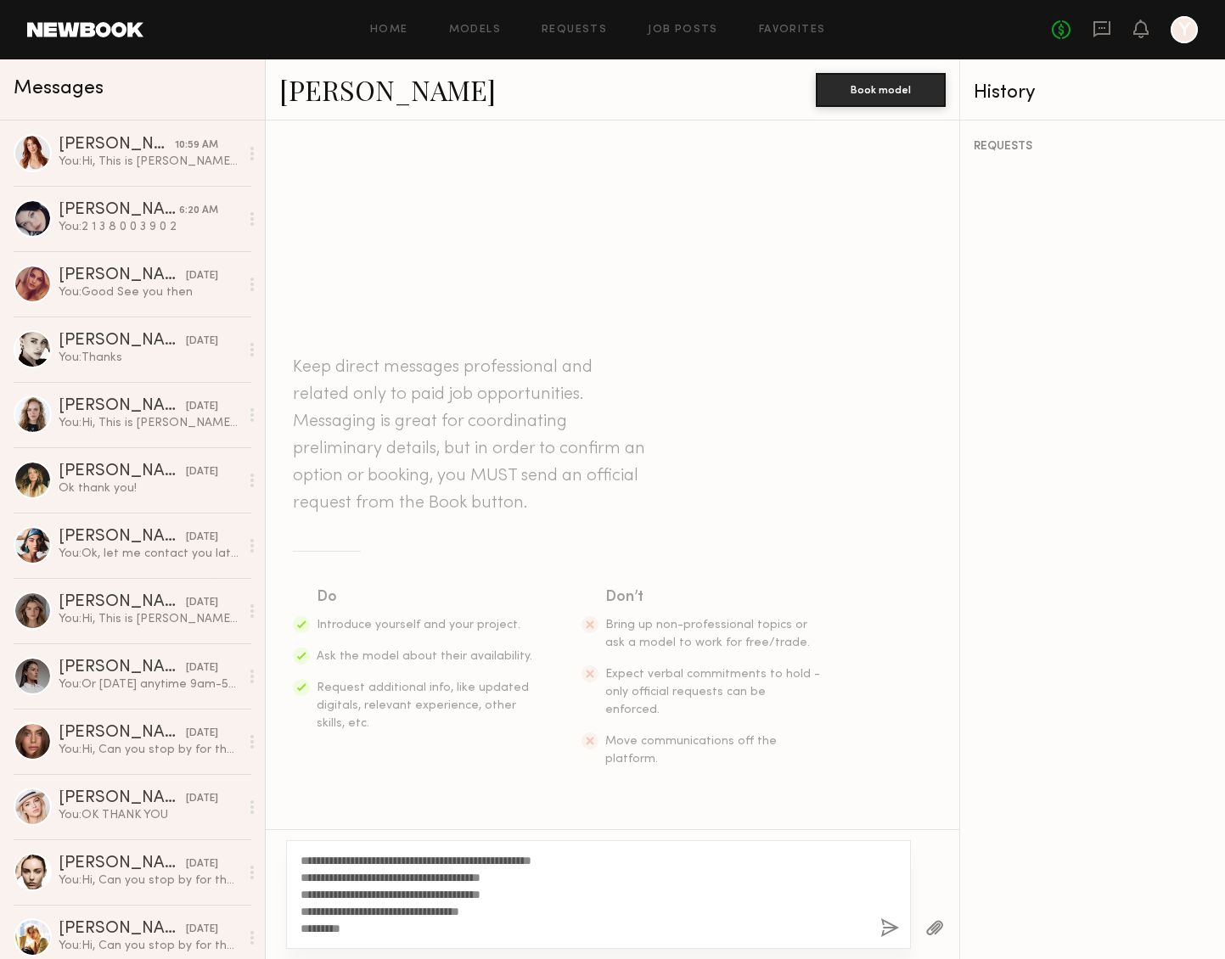
type textarea "**********"
click at [891, 928] on button "button" at bounding box center [889, 929] width 19 height 21
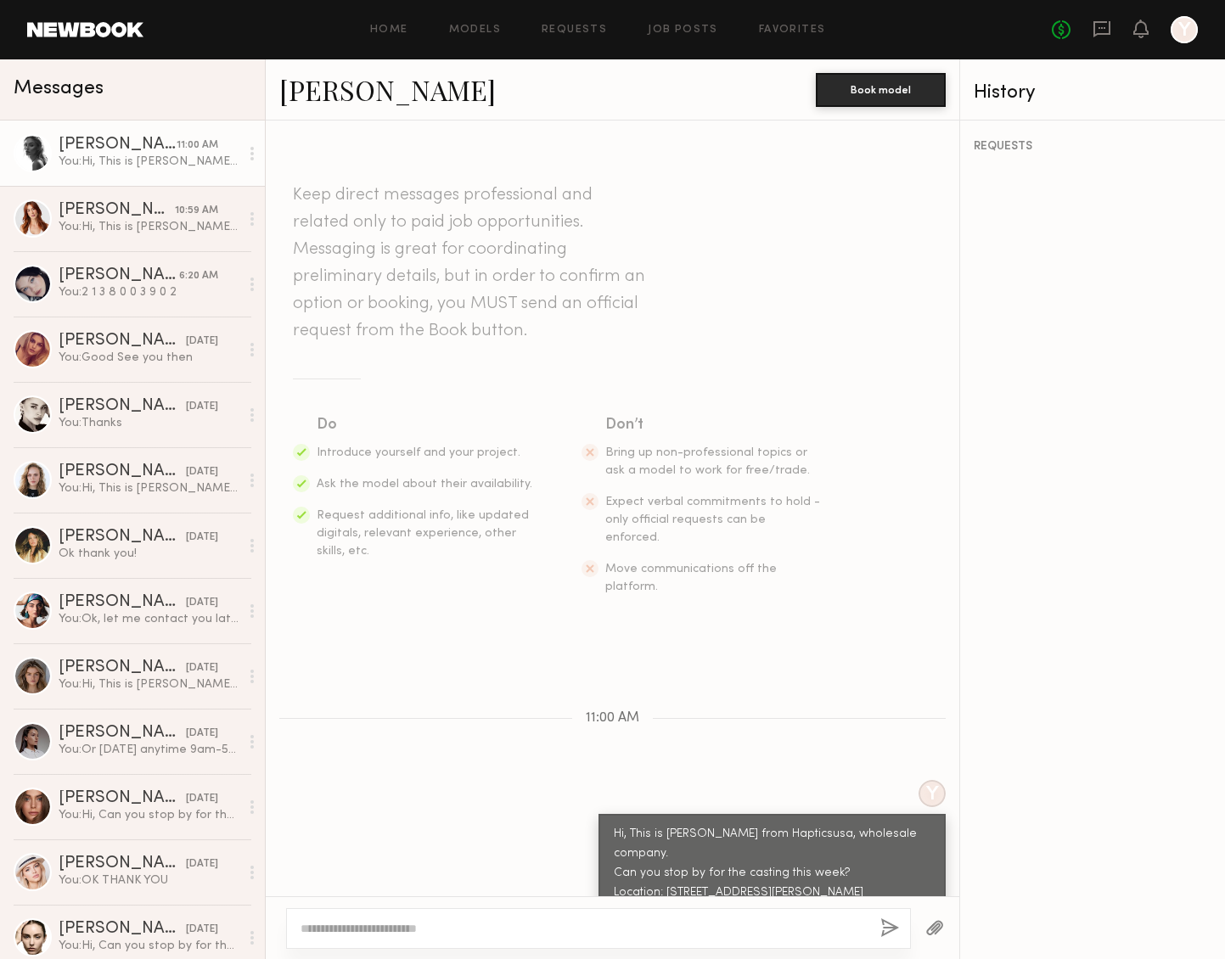
scroll to position [16, 0]
